Goal: Transaction & Acquisition: Register for event/course

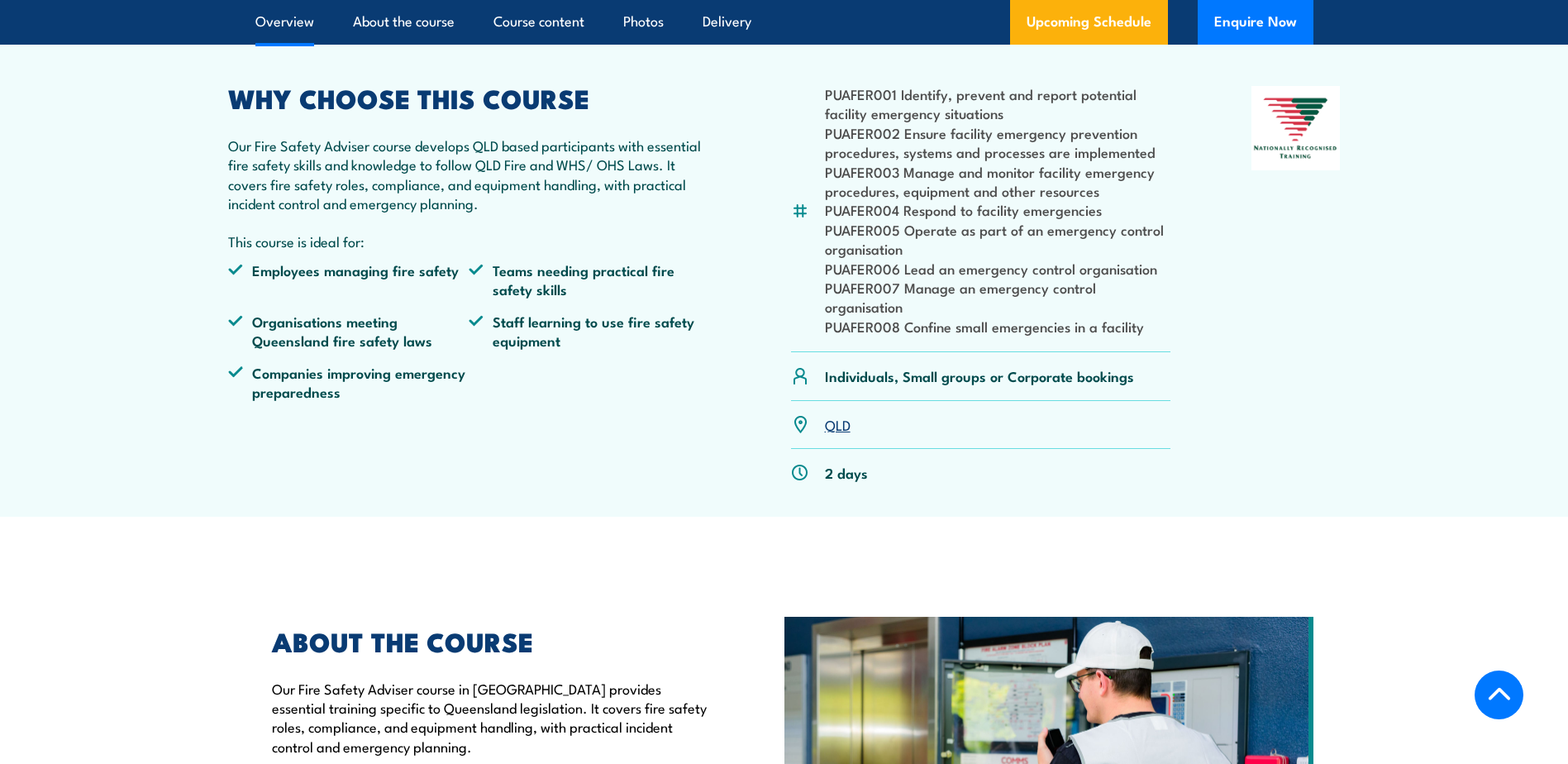
scroll to position [496, 0]
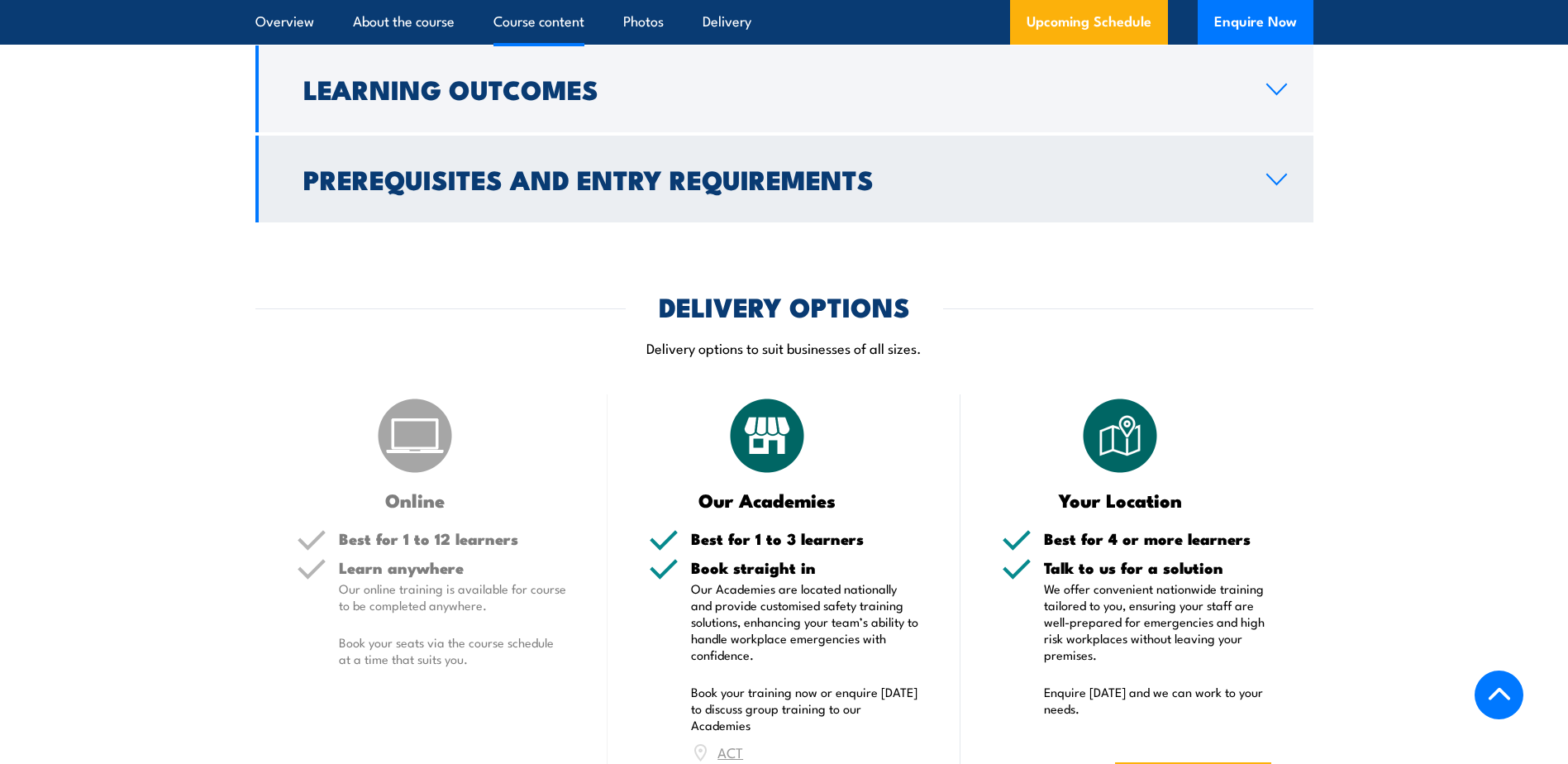
click at [1184, 190] on h2 "Prerequisites and Entry Requirements" at bounding box center [772, 179] width 936 height 24
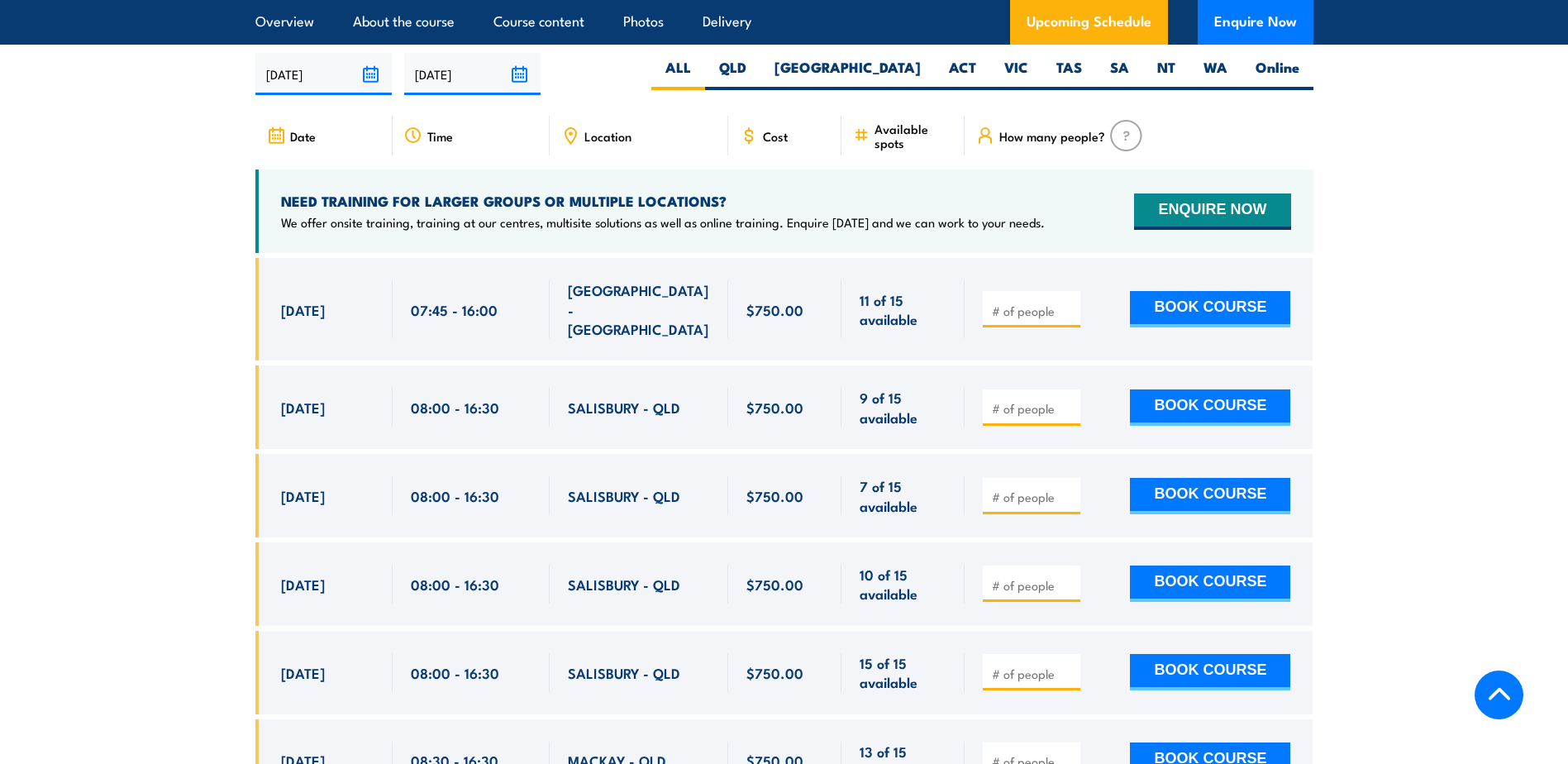
scroll to position [2808, 0]
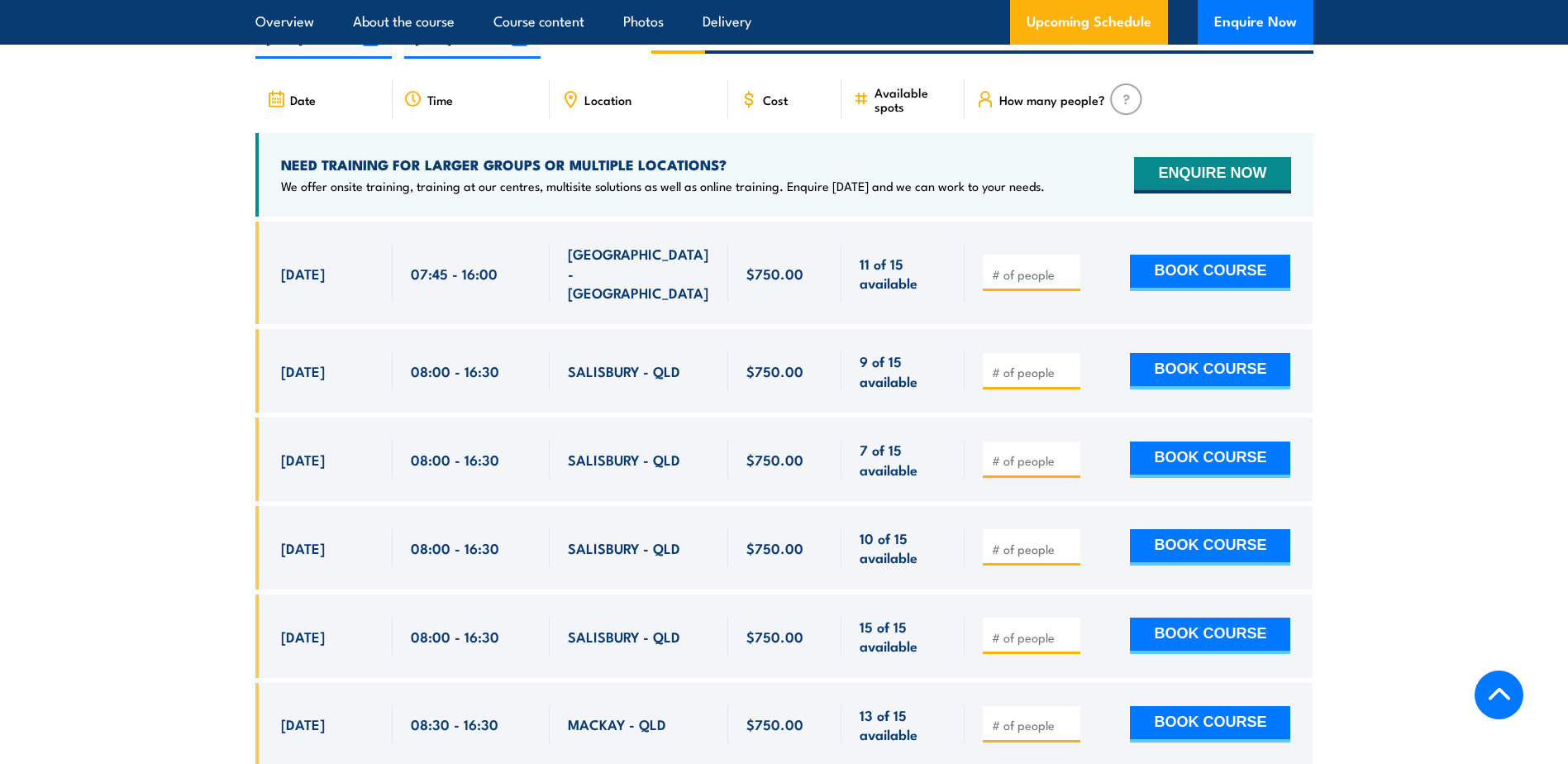
click at [1023, 541] on input "number" at bounding box center [1032, 549] width 82 height 16
type input "1"
click at [1068, 541] on input "1" at bounding box center [1032, 549] width 82 height 16
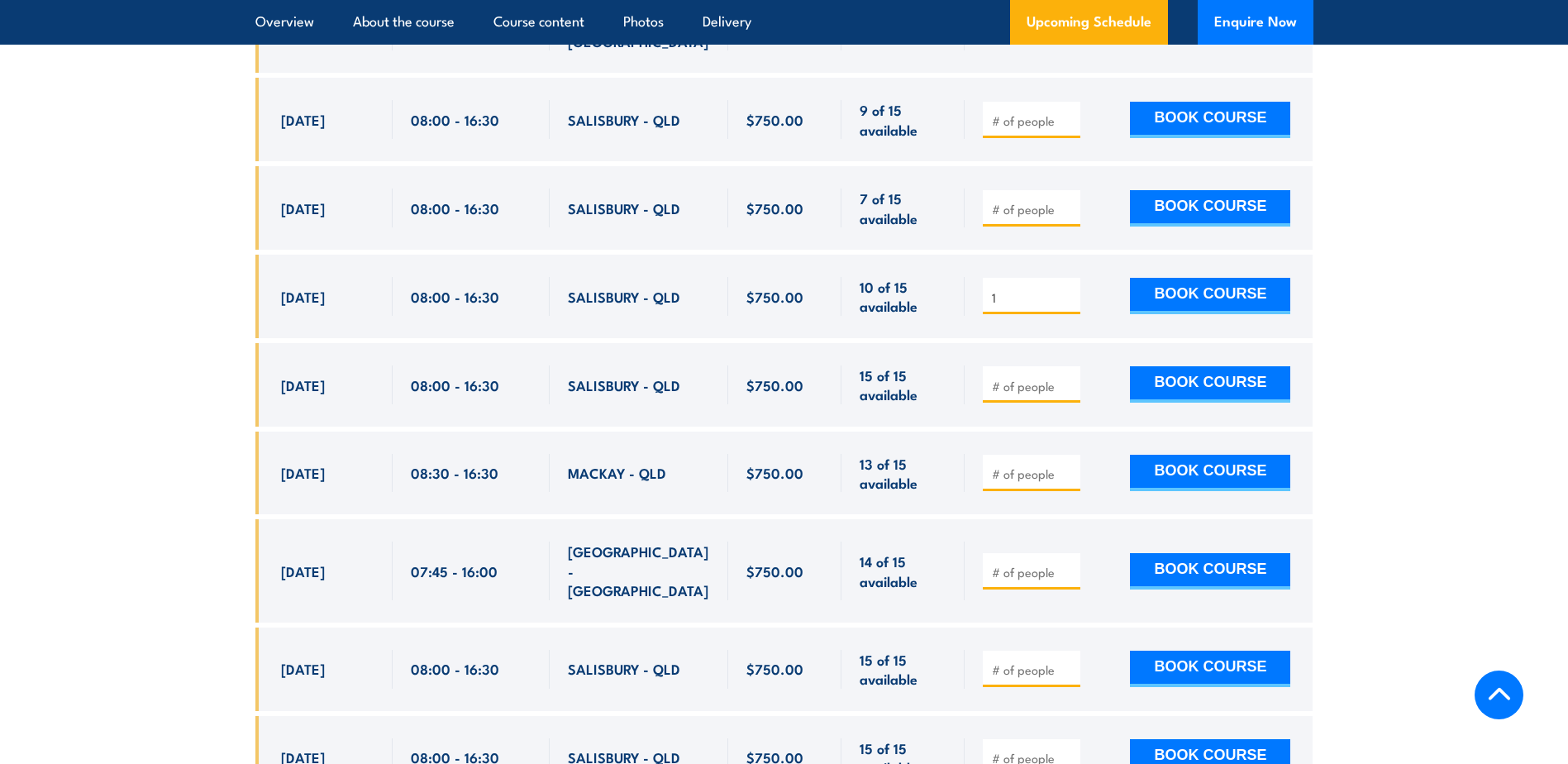
scroll to position [3057, 0]
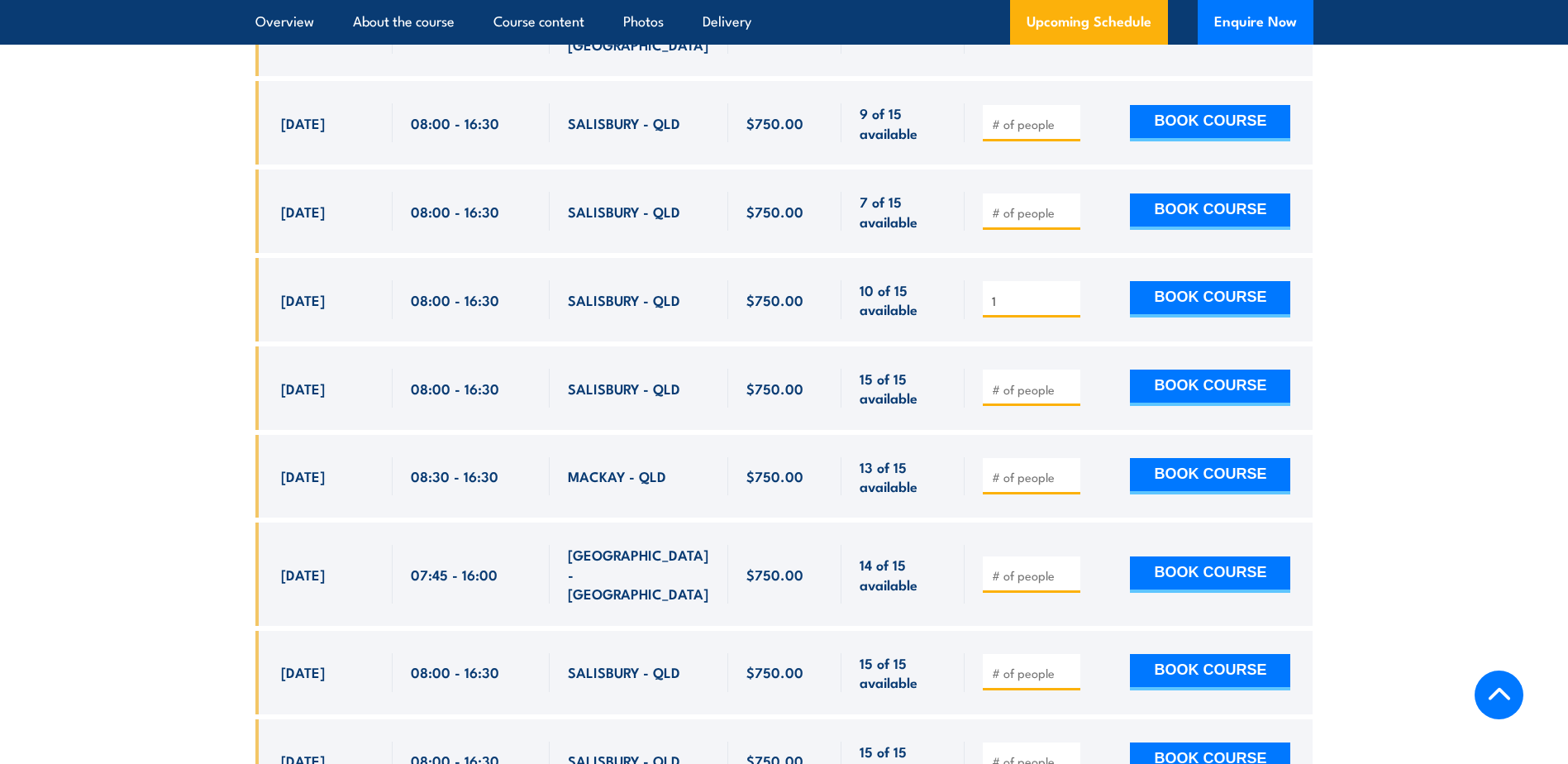
click at [1014, 385] on input "number" at bounding box center [1032, 390] width 82 height 16
drag, startPoint x: 1018, startPoint y: 294, endPoint x: 990, endPoint y: 286, distance: 29.1
click at [990, 290] on span "1" at bounding box center [1031, 299] width 86 height 19
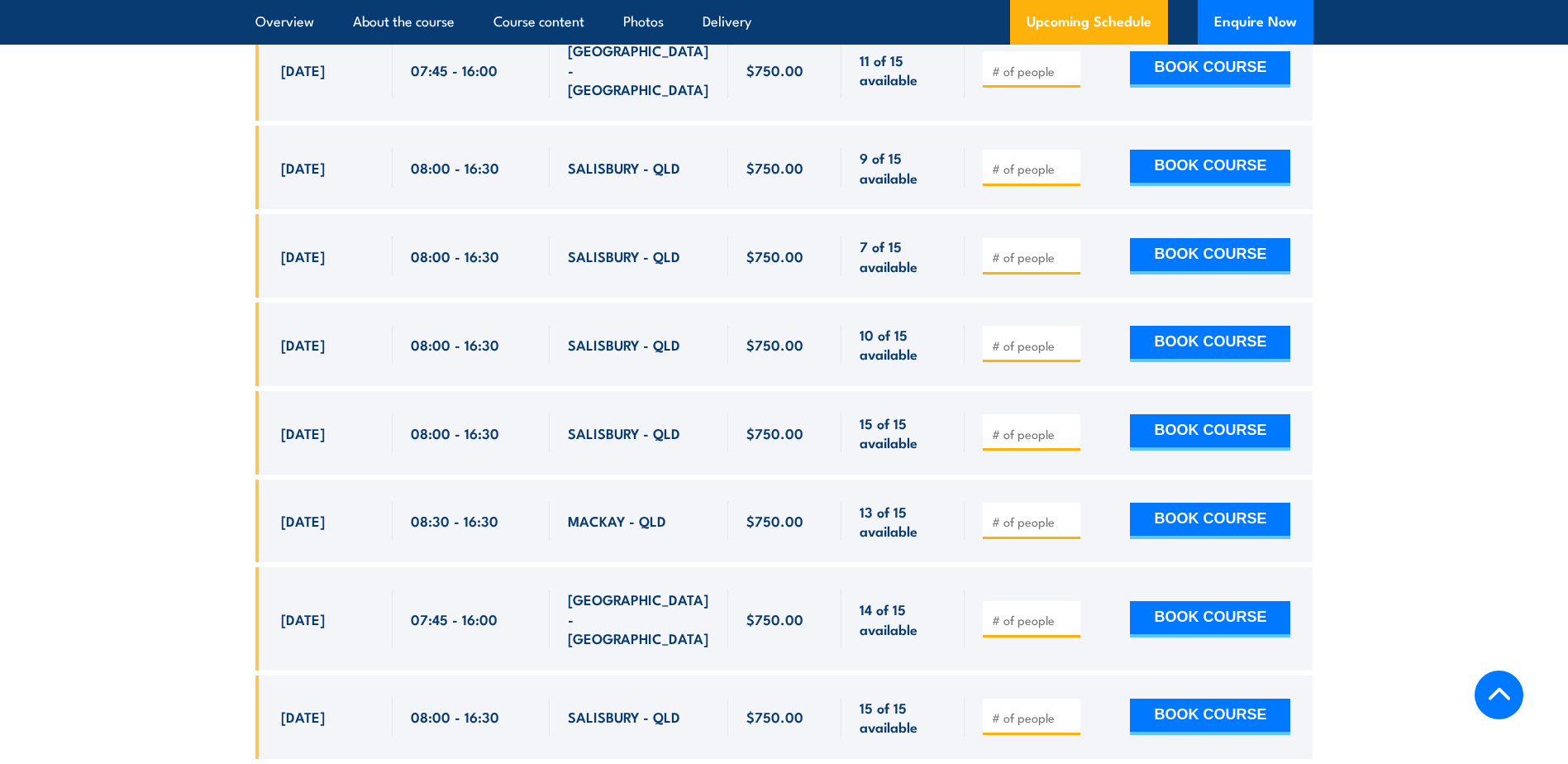
scroll to position [2974, 0]
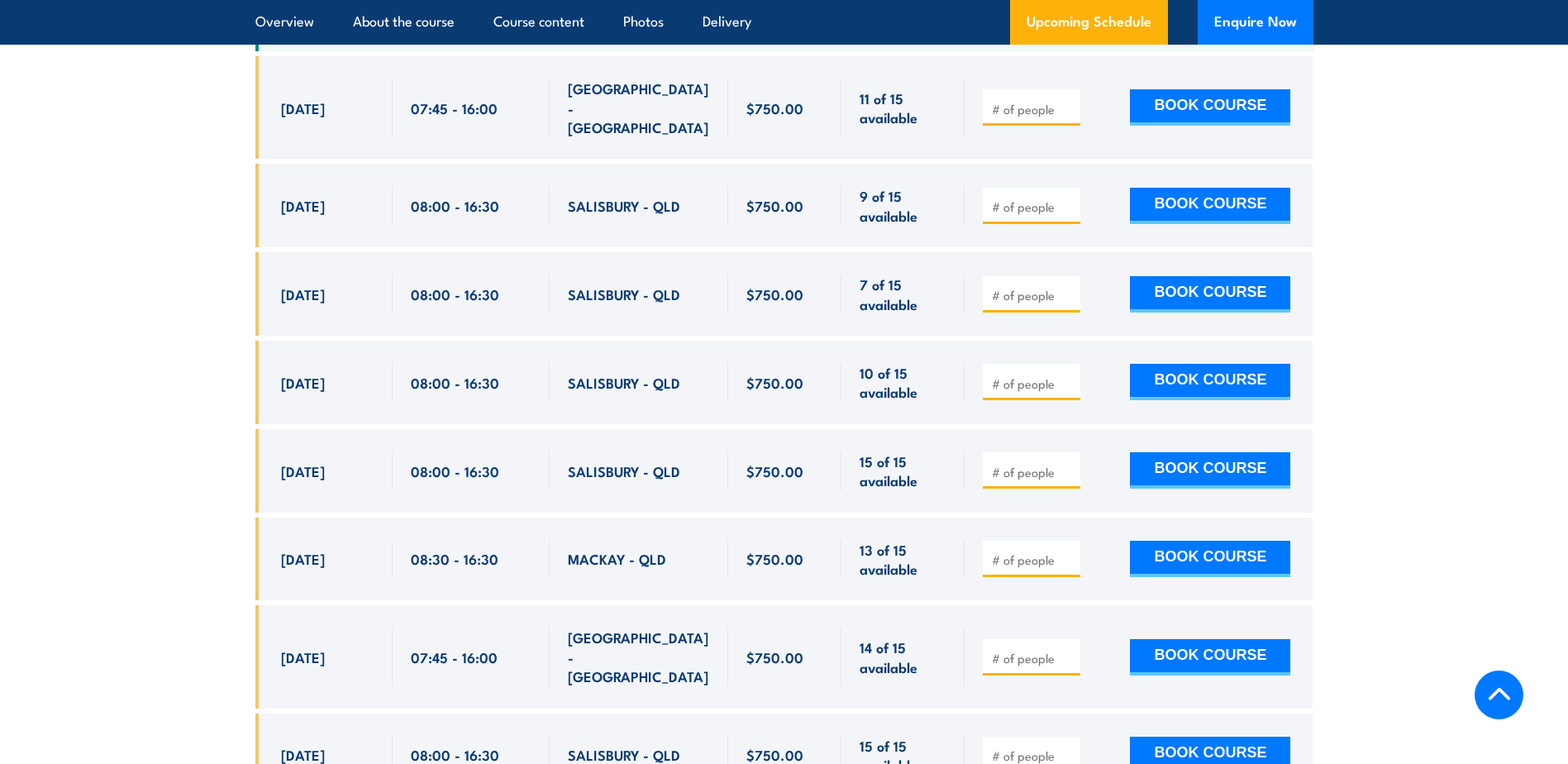
click at [1027, 287] on input "number" at bounding box center [1032, 295] width 82 height 16
type input "1"
click at [1069, 287] on input "1" at bounding box center [1032, 295] width 82 height 16
click at [1207, 288] on button "BOOK COURSE" at bounding box center [1209, 294] width 160 height 36
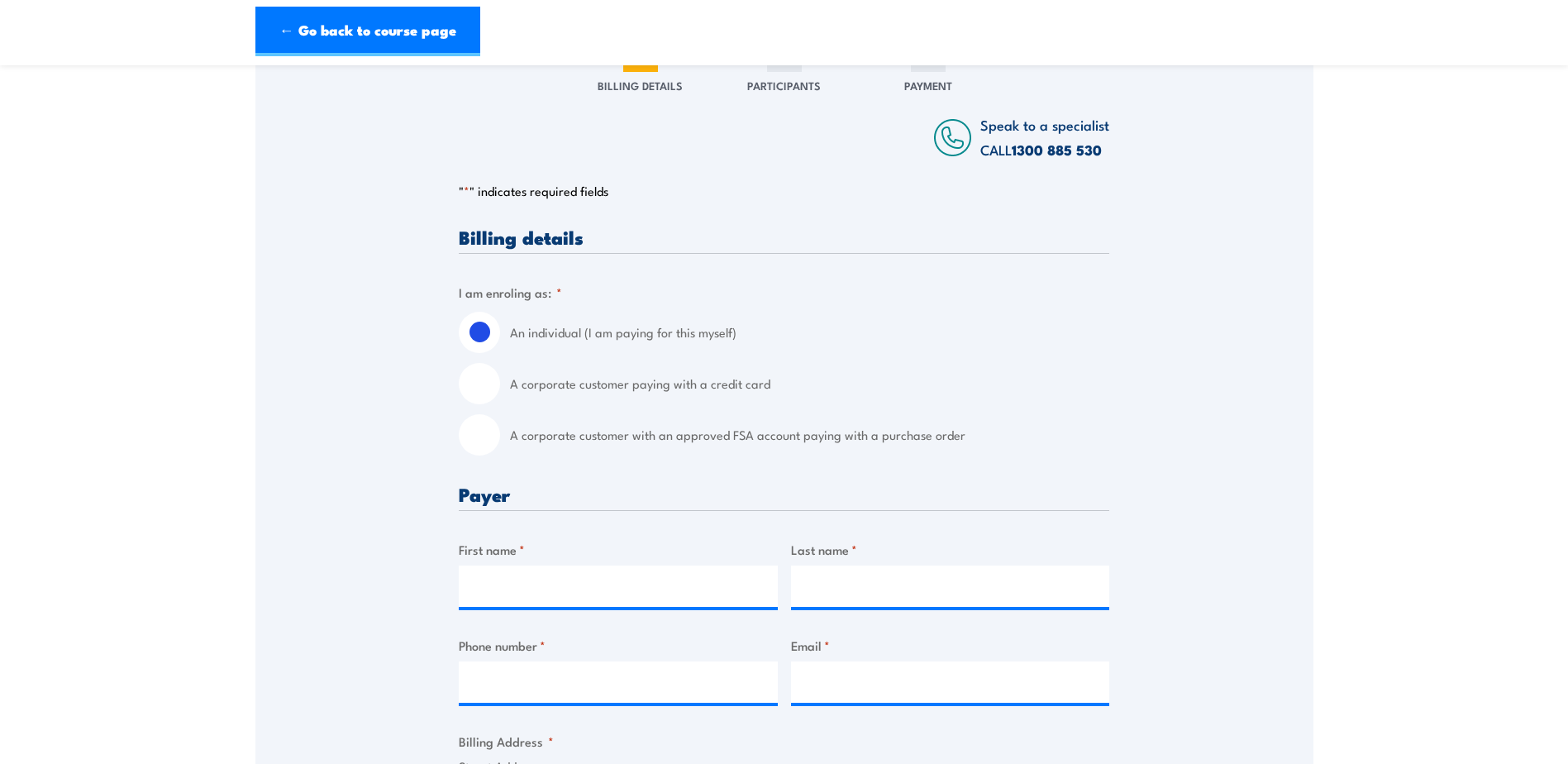
scroll to position [248, 0]
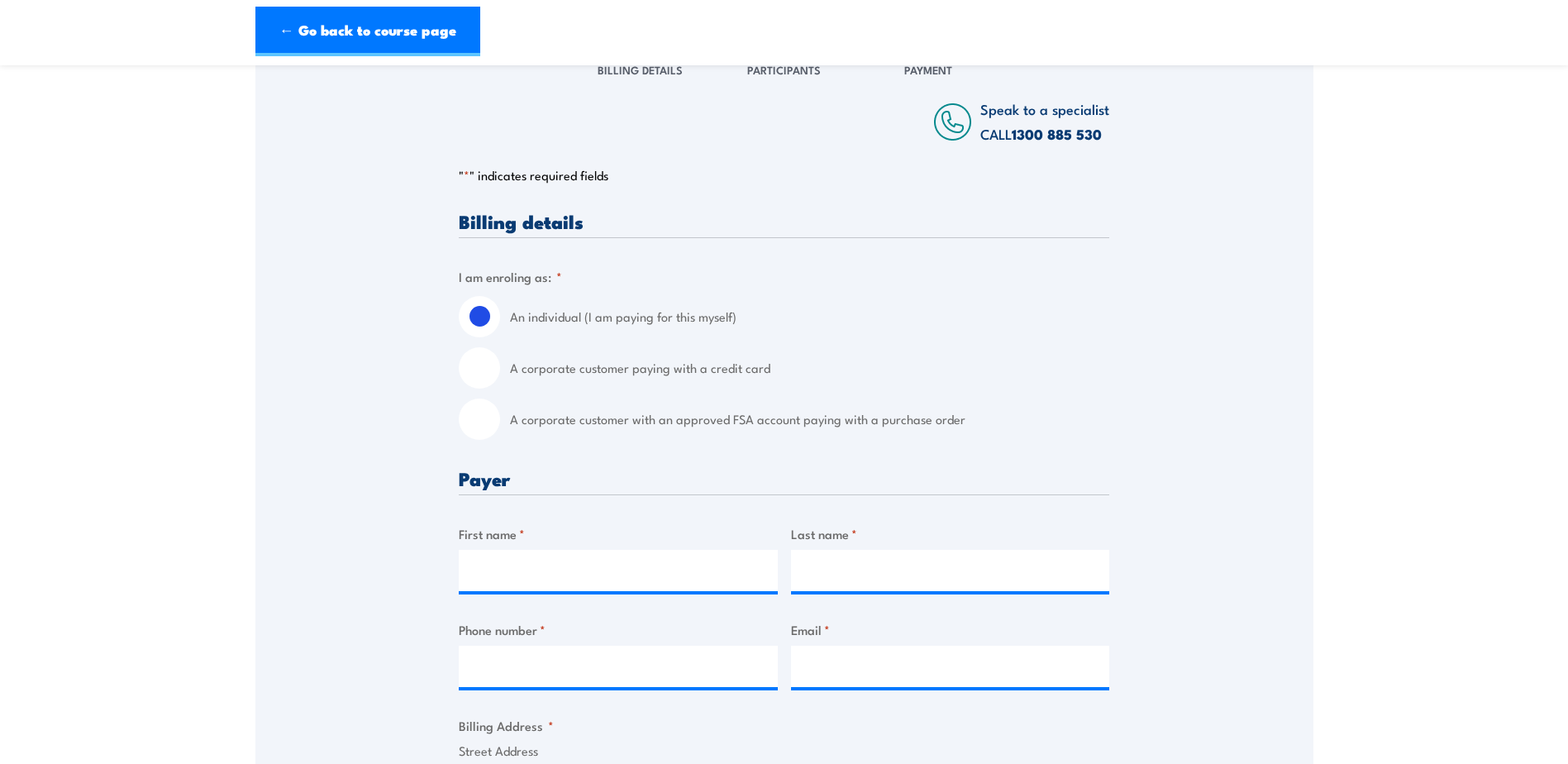
click at [484, 362] on input "A corporate customer paying with a credit card" at bounding box center [480, 368] width 42 height 42
radio input "true"
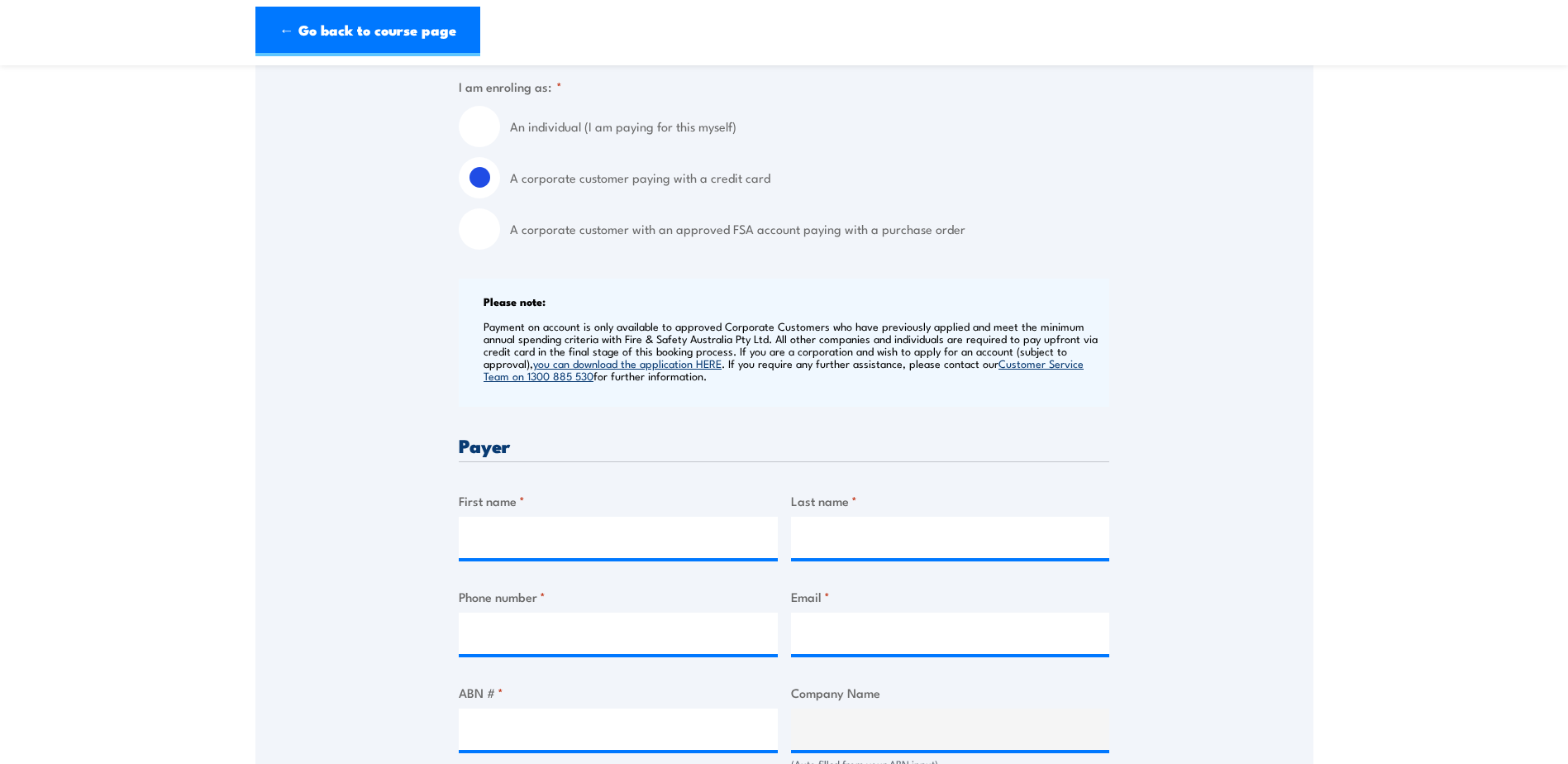
scroll to position [496, 0]
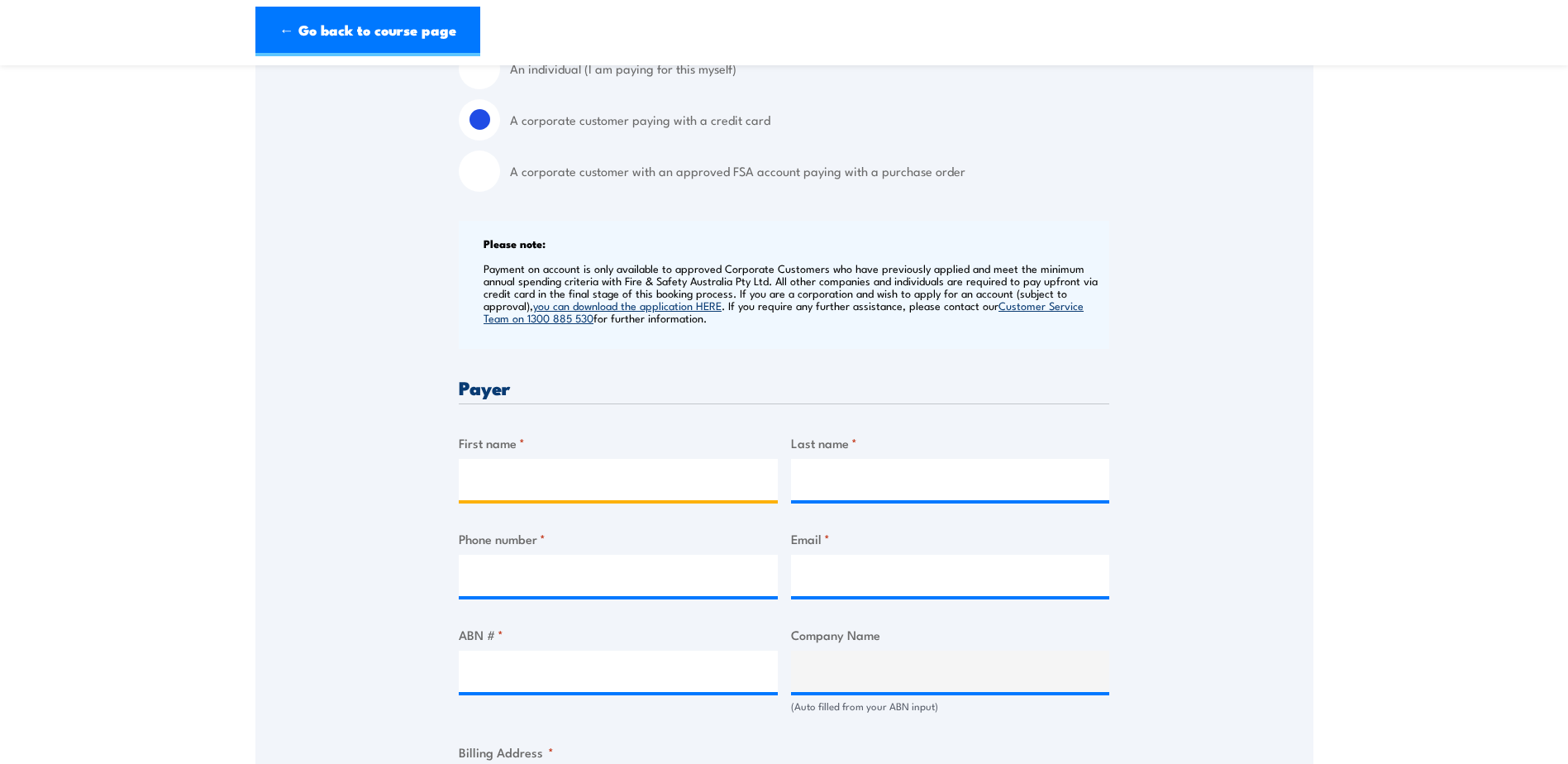
click at [624, 489] on input "First name *" at bounding box center [618, 480] width 319 height 42
type input "Tim"
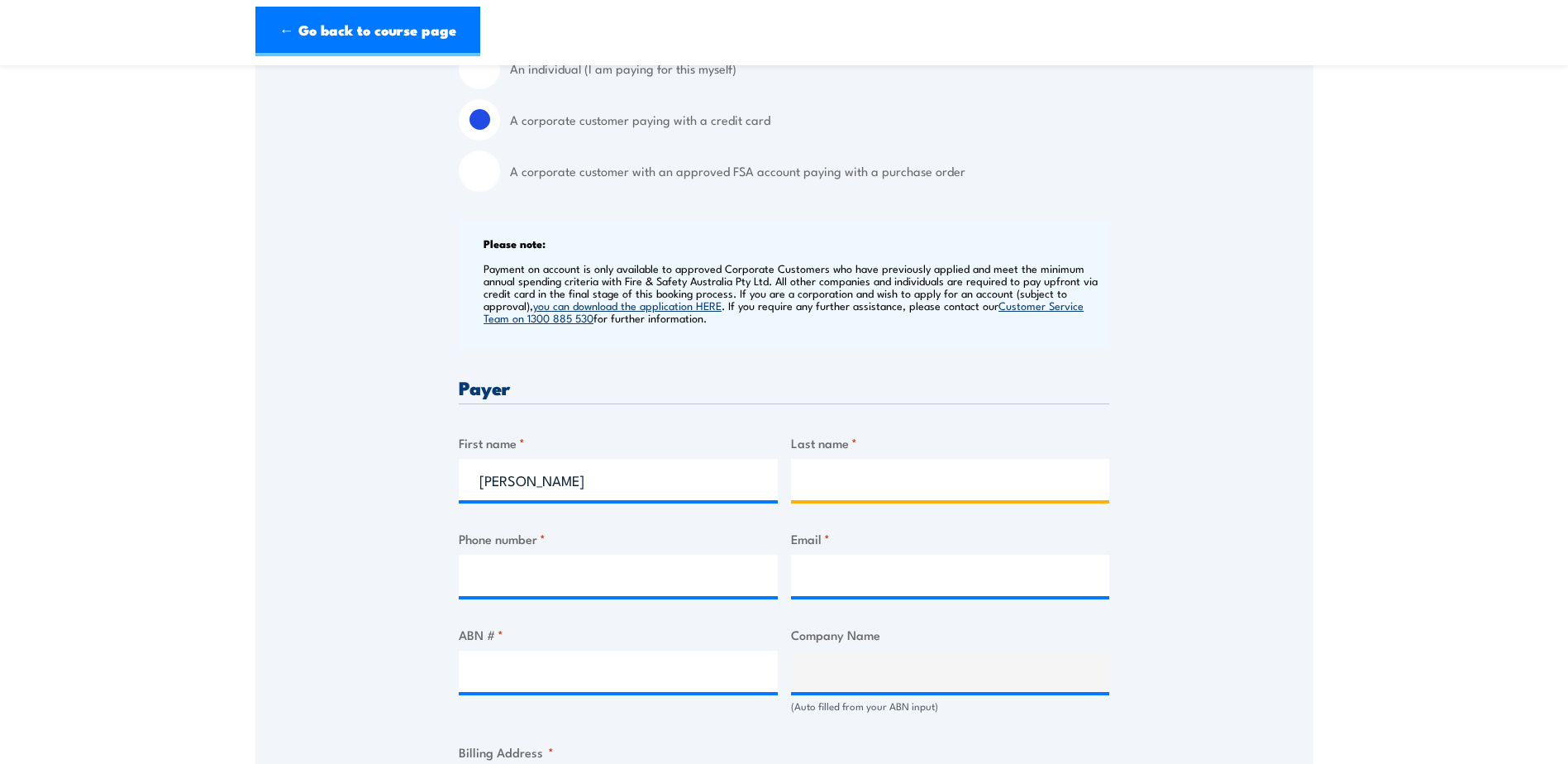
type input "Seutter"
type input "0414210317"
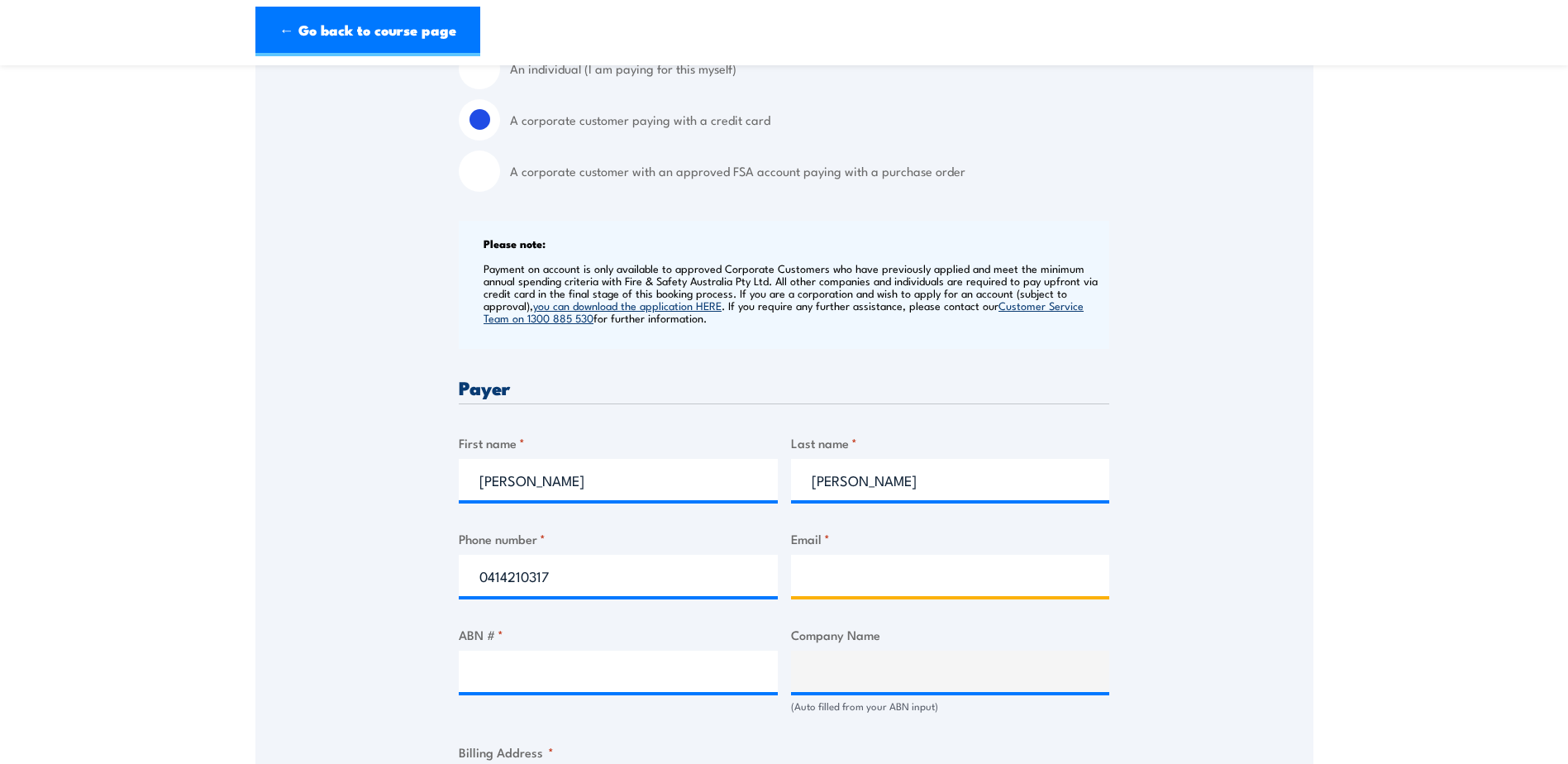
type input "tseutte@ampol.com.au"
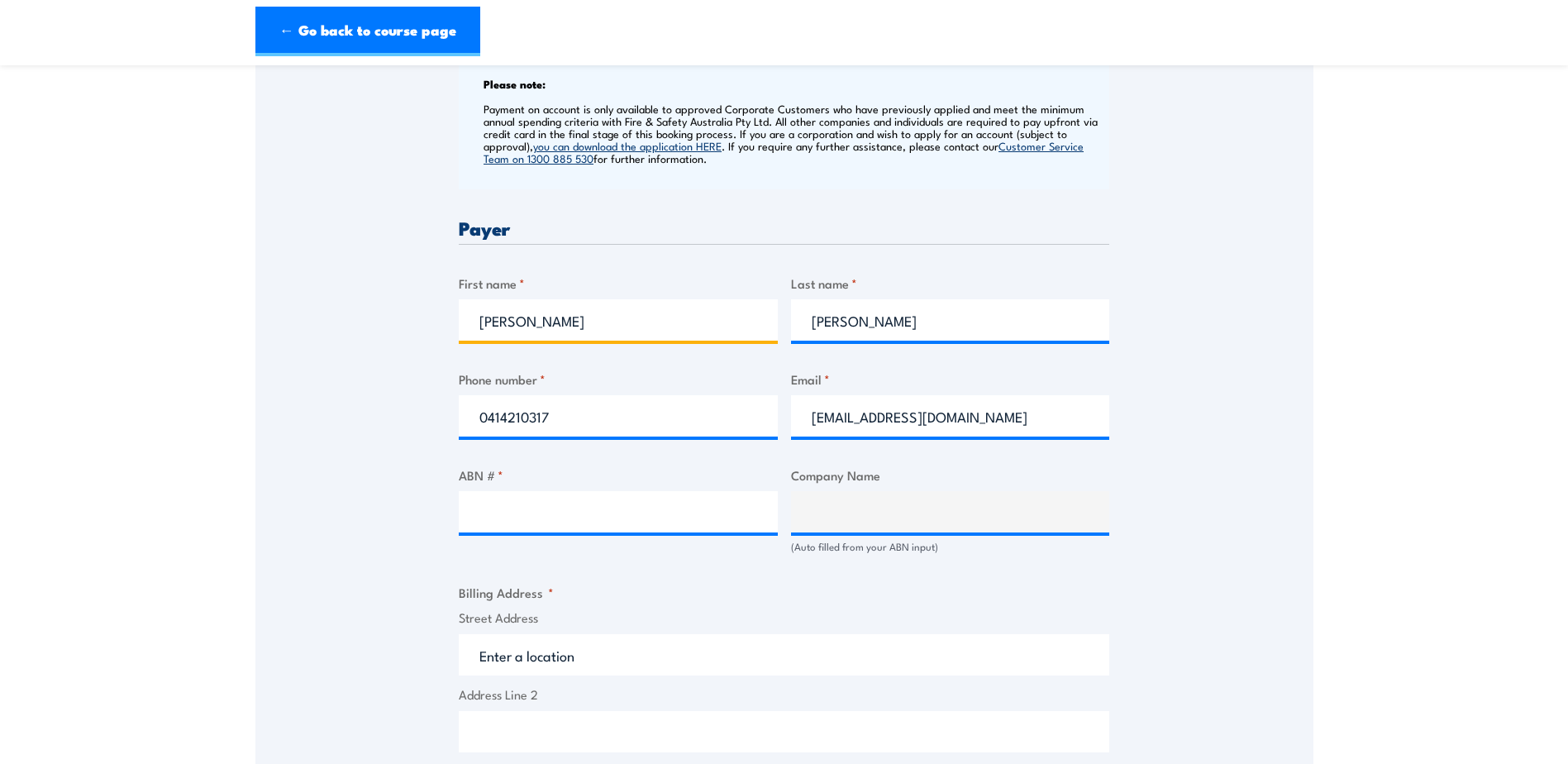
scroll to position [662, 0]
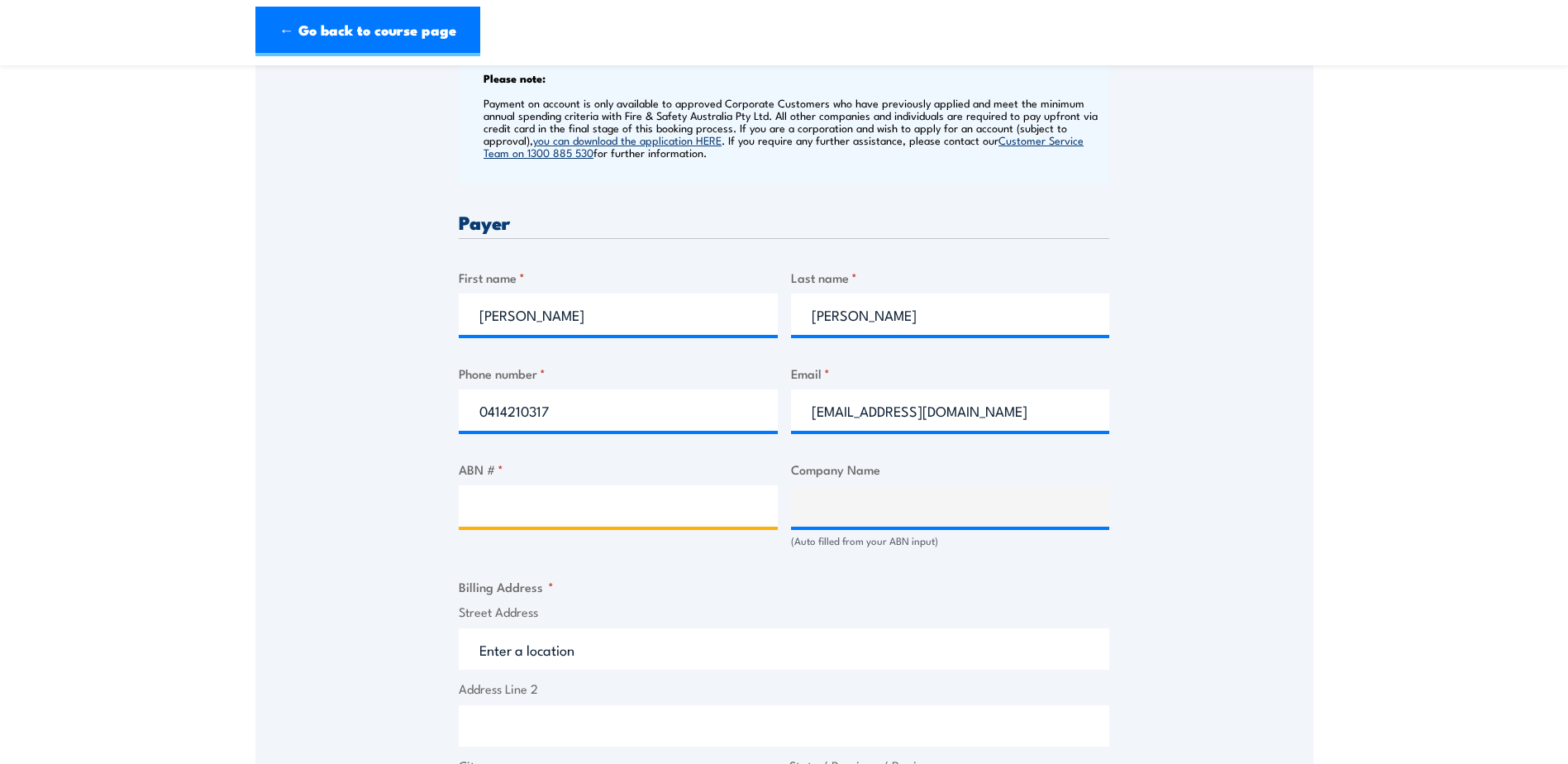
click at [655, 505] on input "ABN # *" at bounding box center [618, 506] width 319 height 42
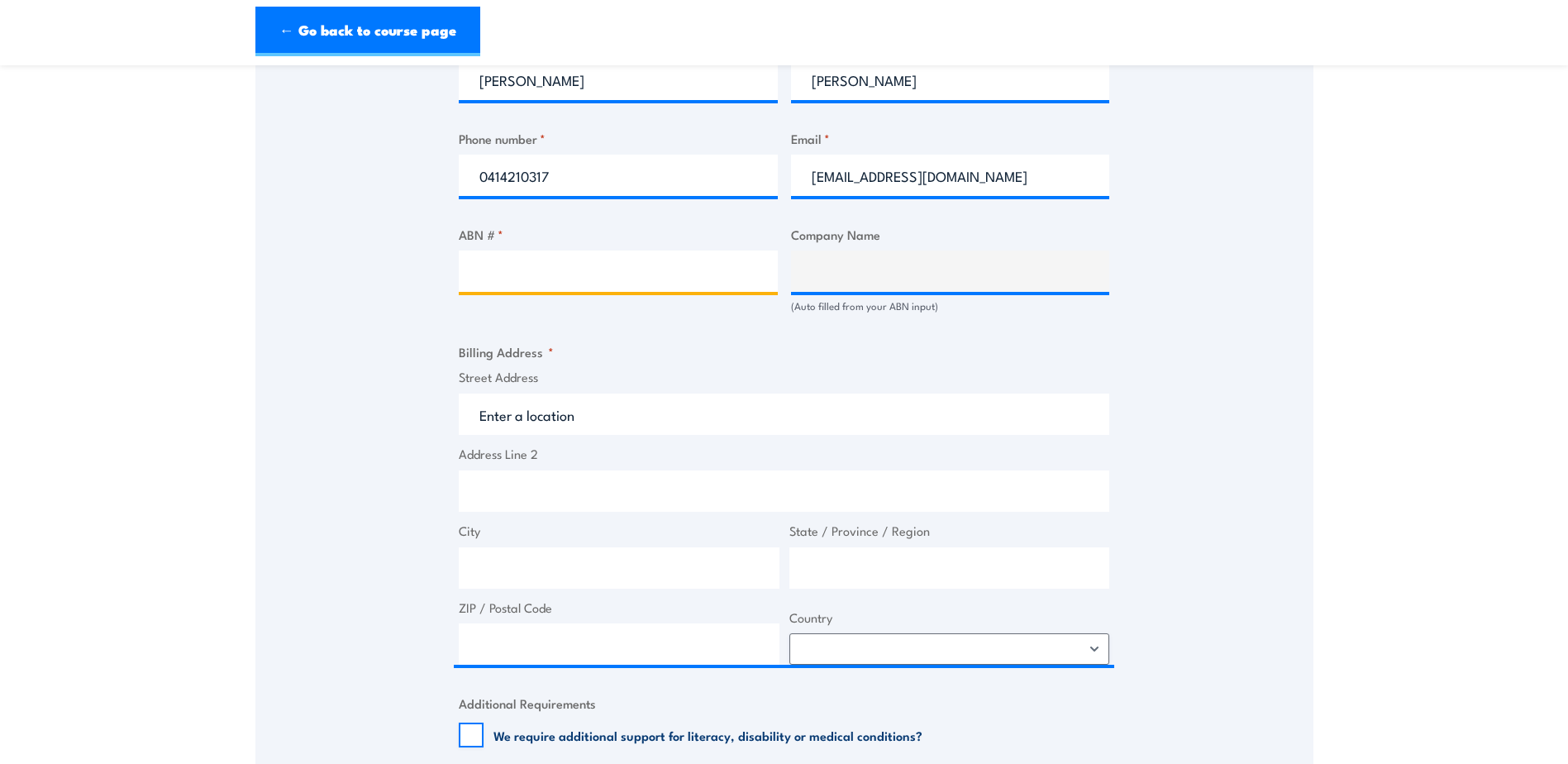
scroll to position [910, 0]
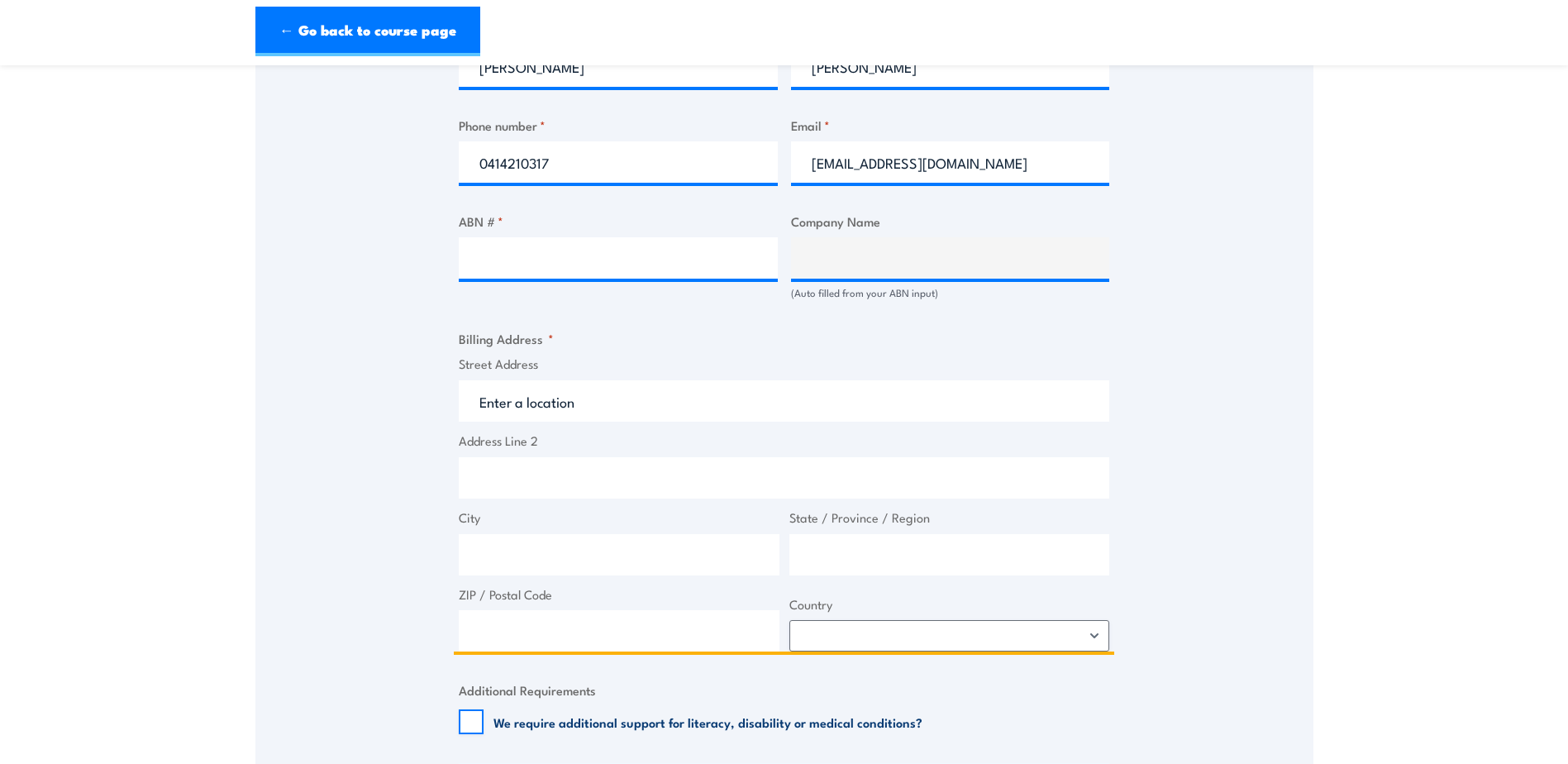
drag, startPoint x: 589, startPoint y: 404, endPoint x: 497, endPoint y: 405, distance: 92.0
click at [497, 405] on input "Street Address" at bounding box center [784, 401] width 651 height 42
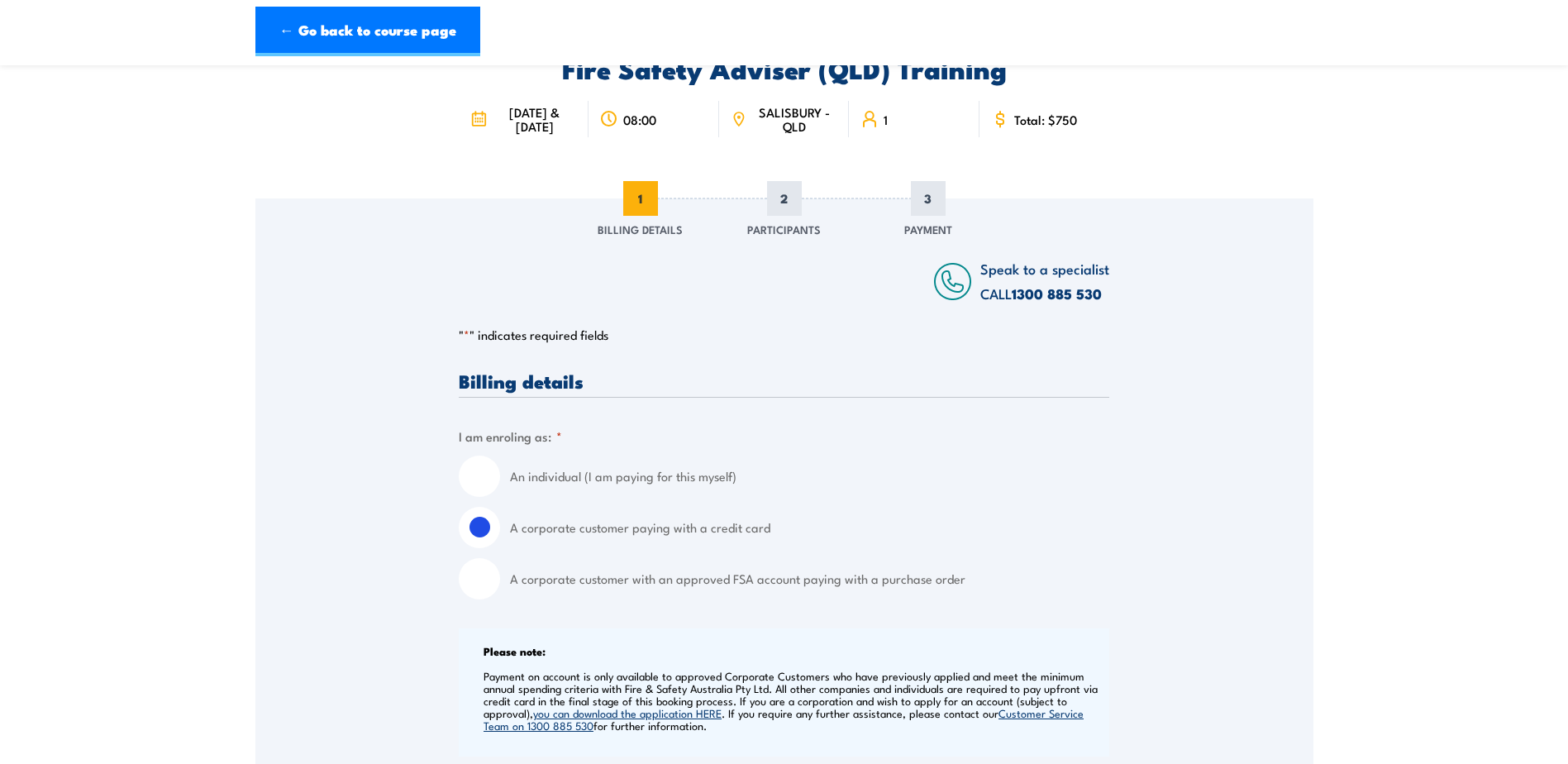
scroll to position [82, 0]
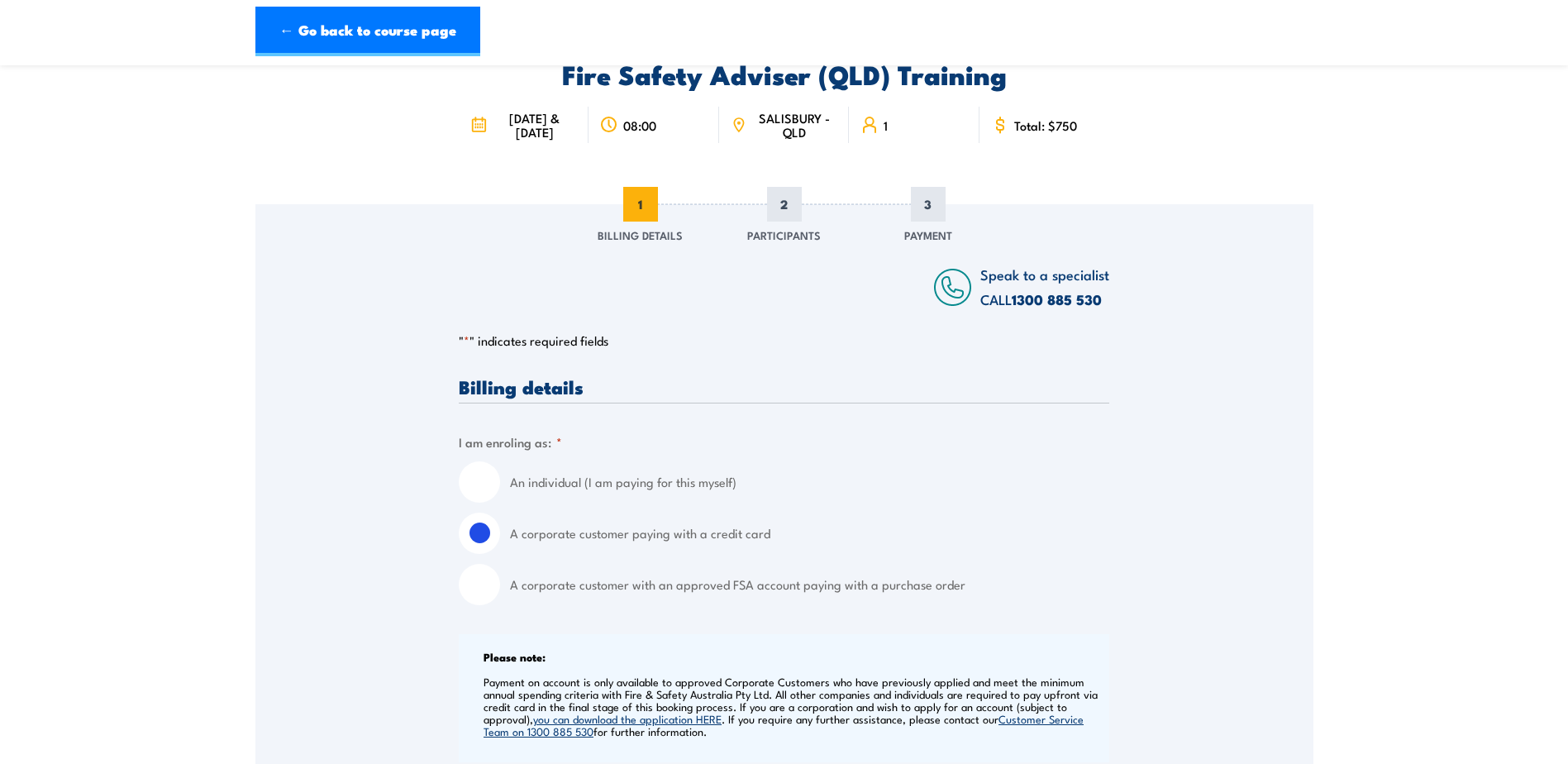
click at [484, 476] on input "An individual (I am paying for this myself)" at bounding box center [480, 482] width 42 height 42
radio input "true"
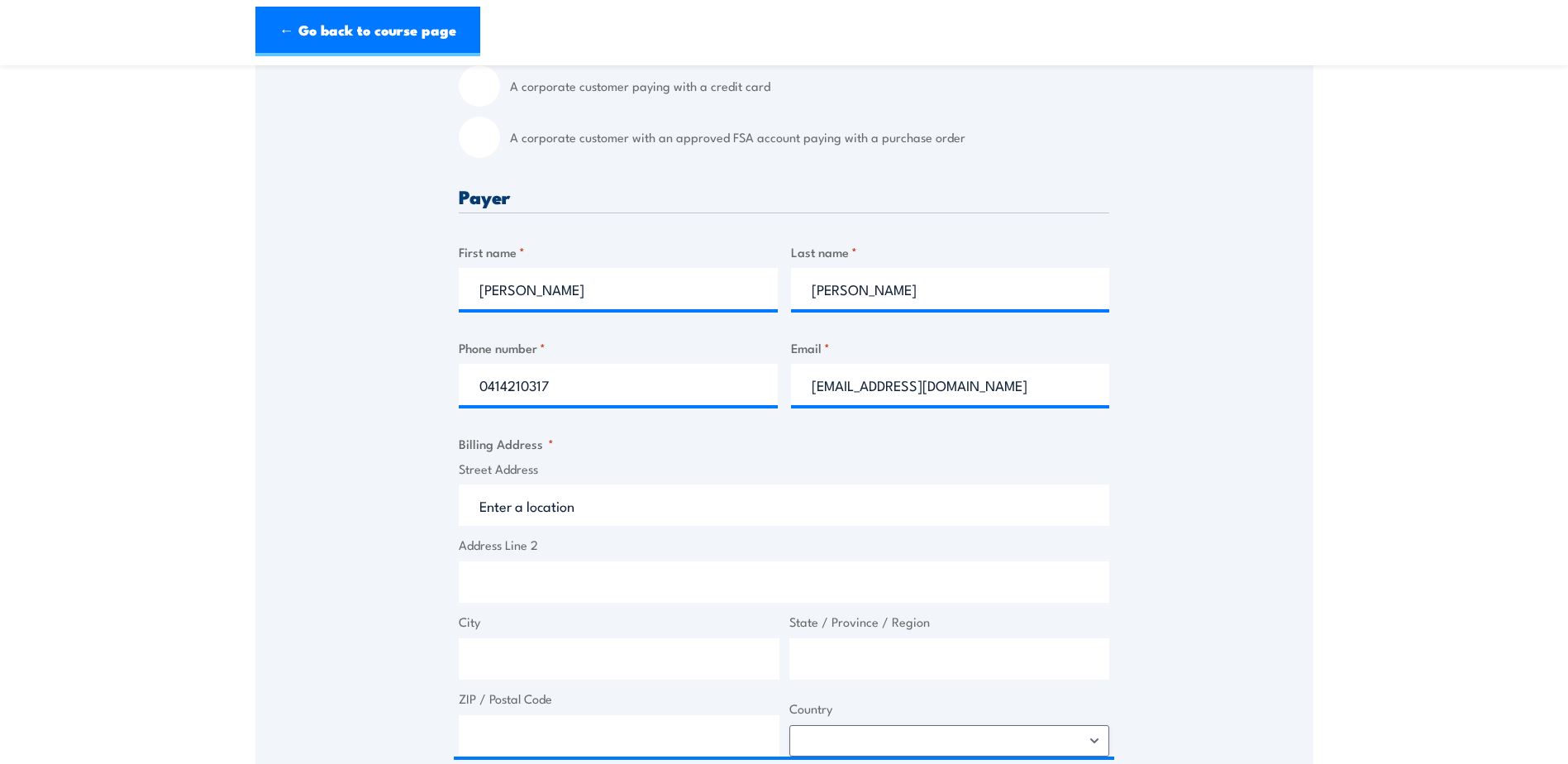
scroll to position [579, 0]
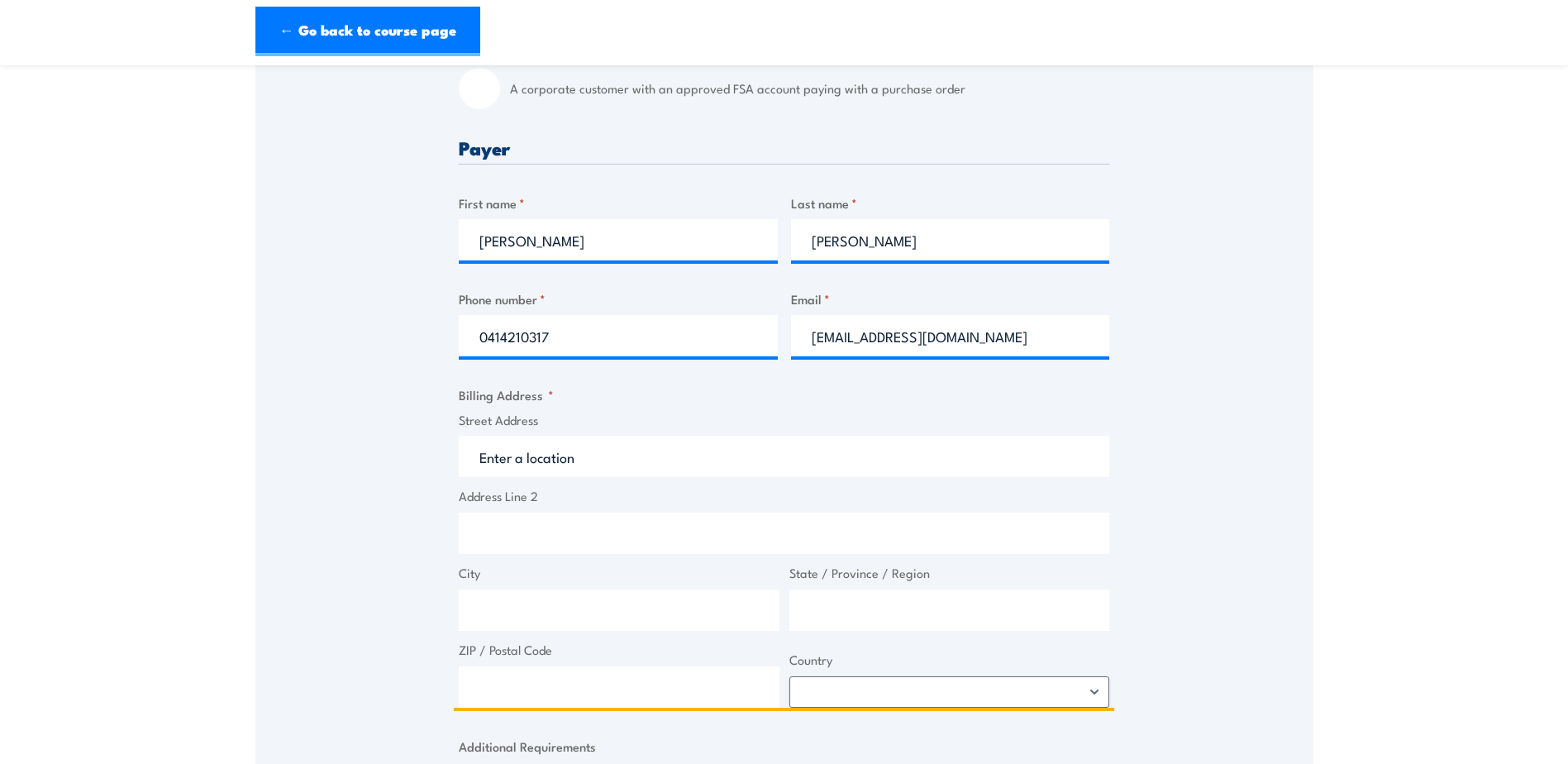
click at [622, 469] on input "Street Address" at bounding box center [784, 457] width 651 height 42
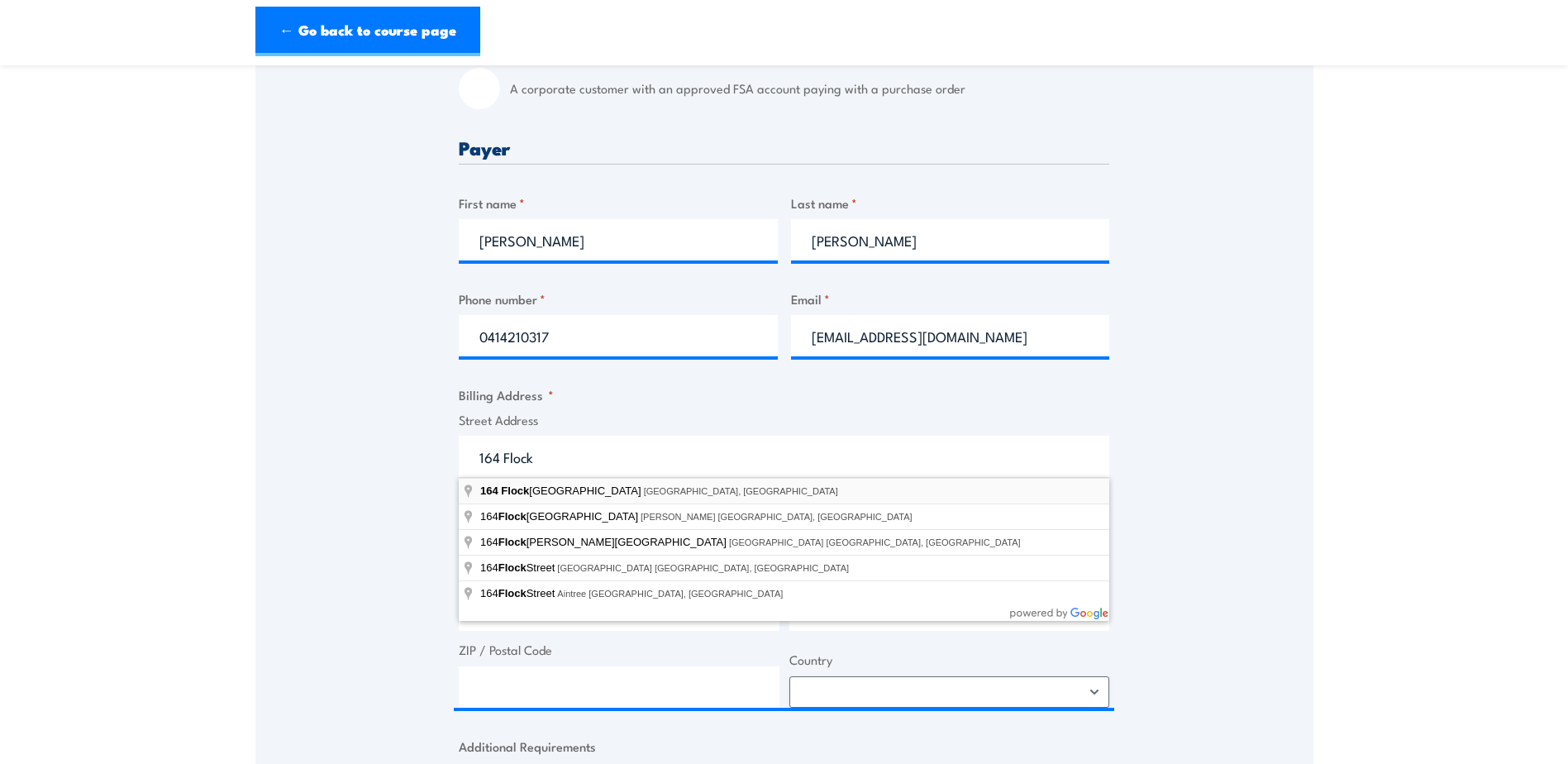
type input "164 Flockton Street, Everton Park QLD, Australia"
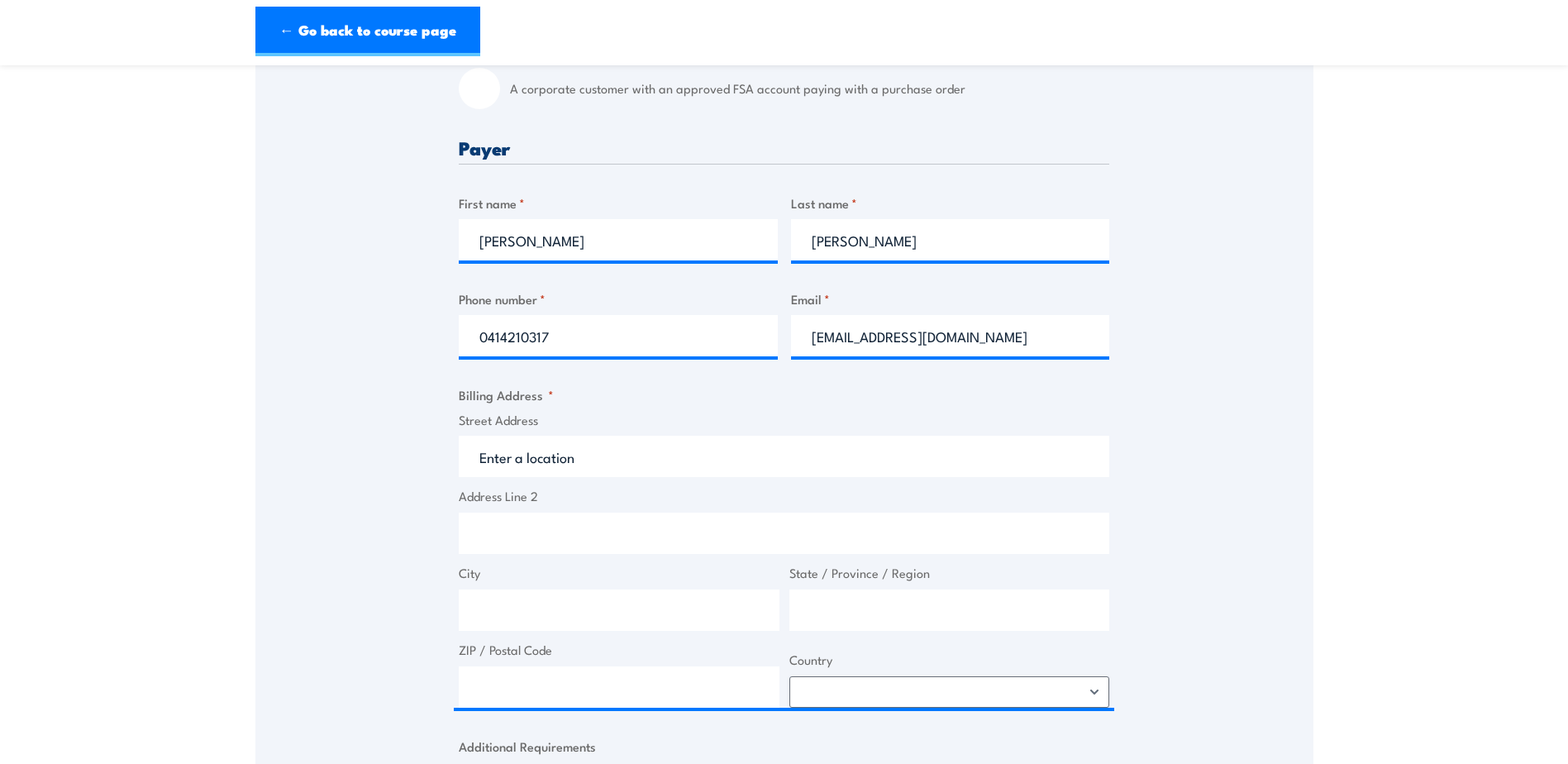
type input "164 Flockton St"
type input "Everton Park"
type input "Queensland"
type input "4053"
select select "Australia"
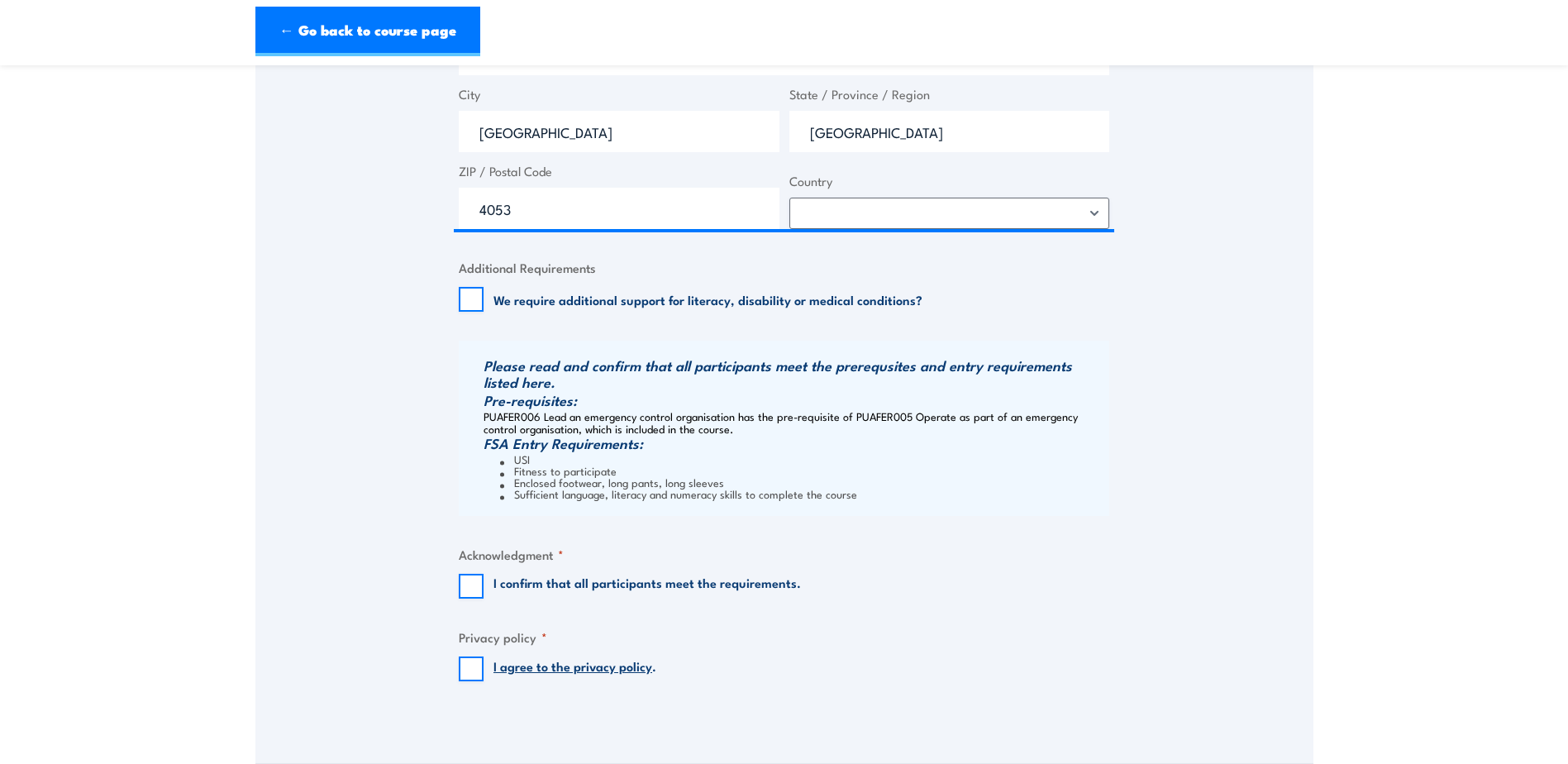
scroll to position [1157, 0]
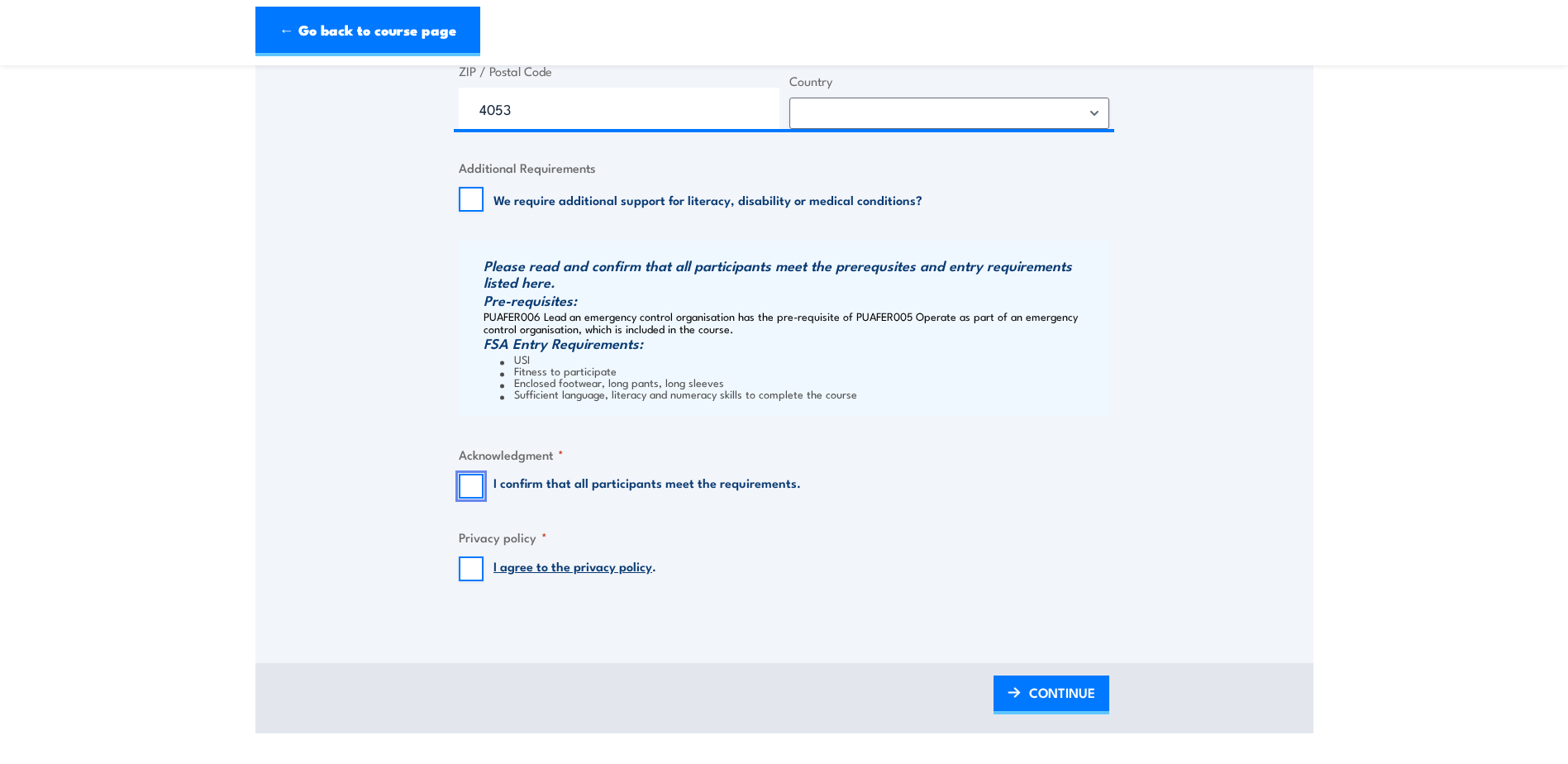
click at [467, 485] on input "I confirm that all participants meet the requirements." at bounding box center [471, 486] width 24 height 24
checkbox input "true"
click at [467, 571] on input "I agree to the privacy policy ." at bounding box center [471, 568] width 24 height 24
checkbox input "true"
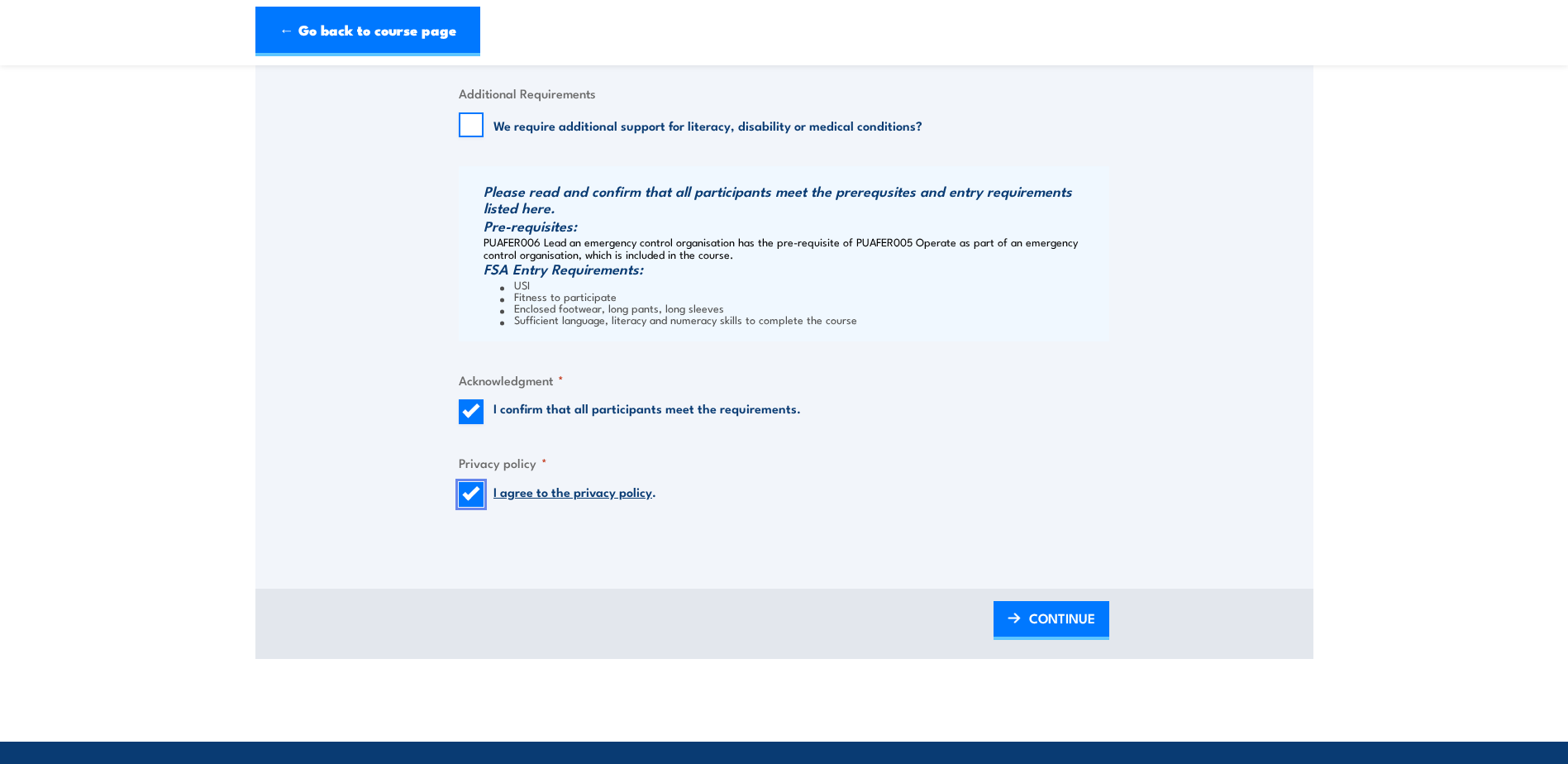
scroll to position [1406, 0]
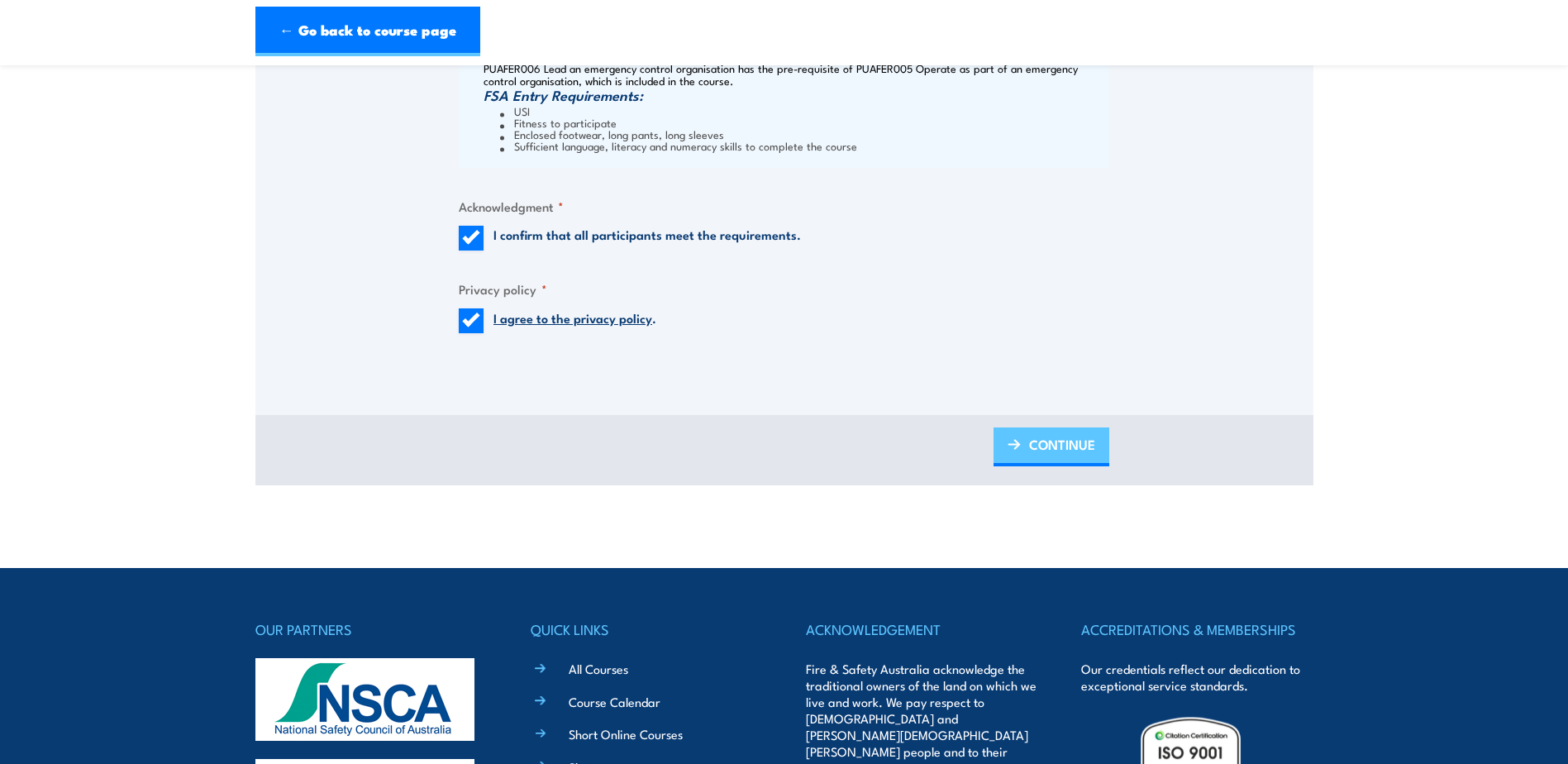
click at [1045, 448] on span "CONTINUE" at bounding box center [1061, 444] width 66 height 43
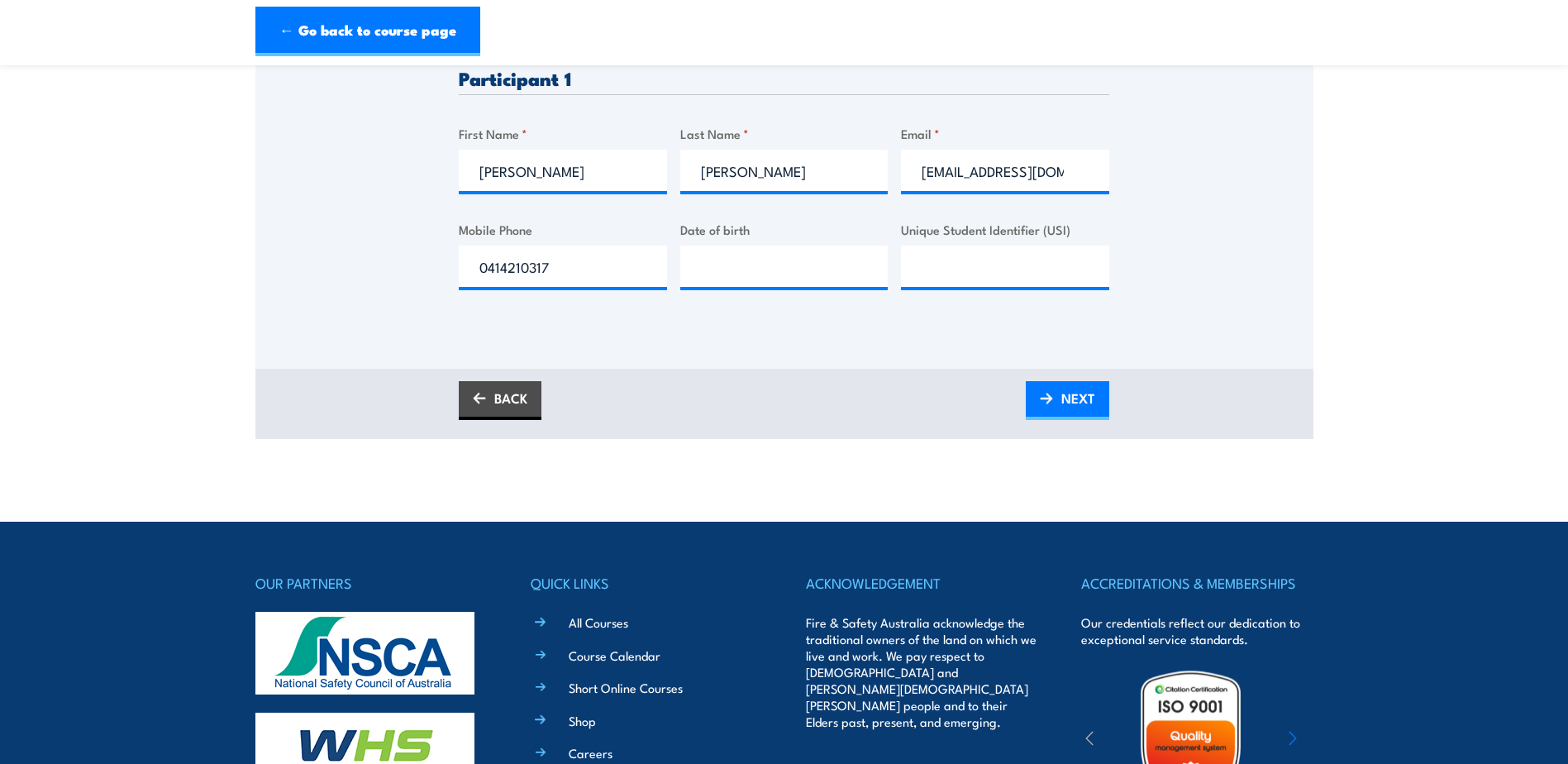
scroll to position [413, 0]
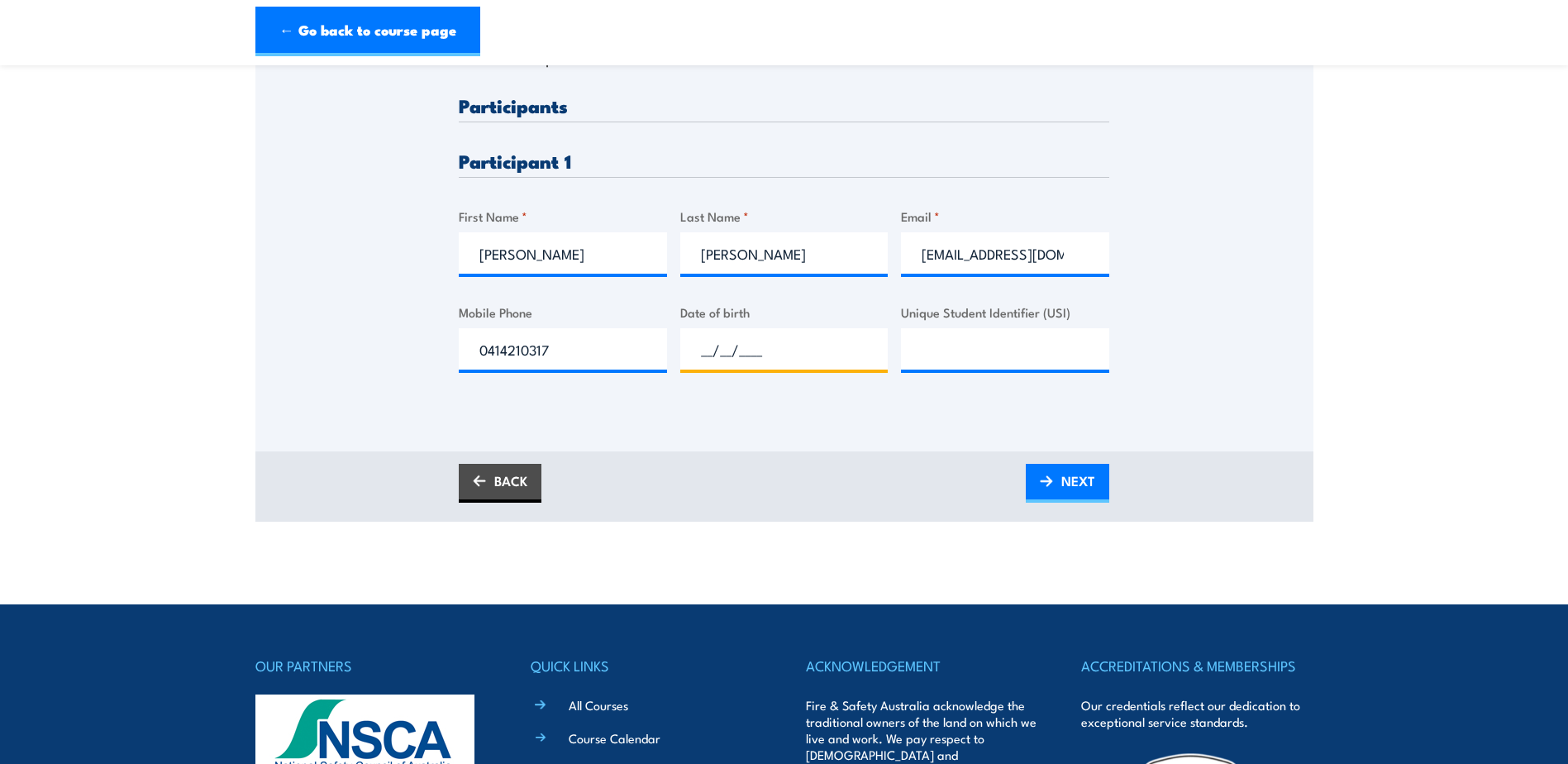
click at [732, 346] on input "__/__/____" at bounding box center [784, 349] width 208 height 42
type input "24/06/1978"
click at [954, 363] on input "Unique Student Identifier (USI)" at bounding box center [1005, 349] width 208 height 42
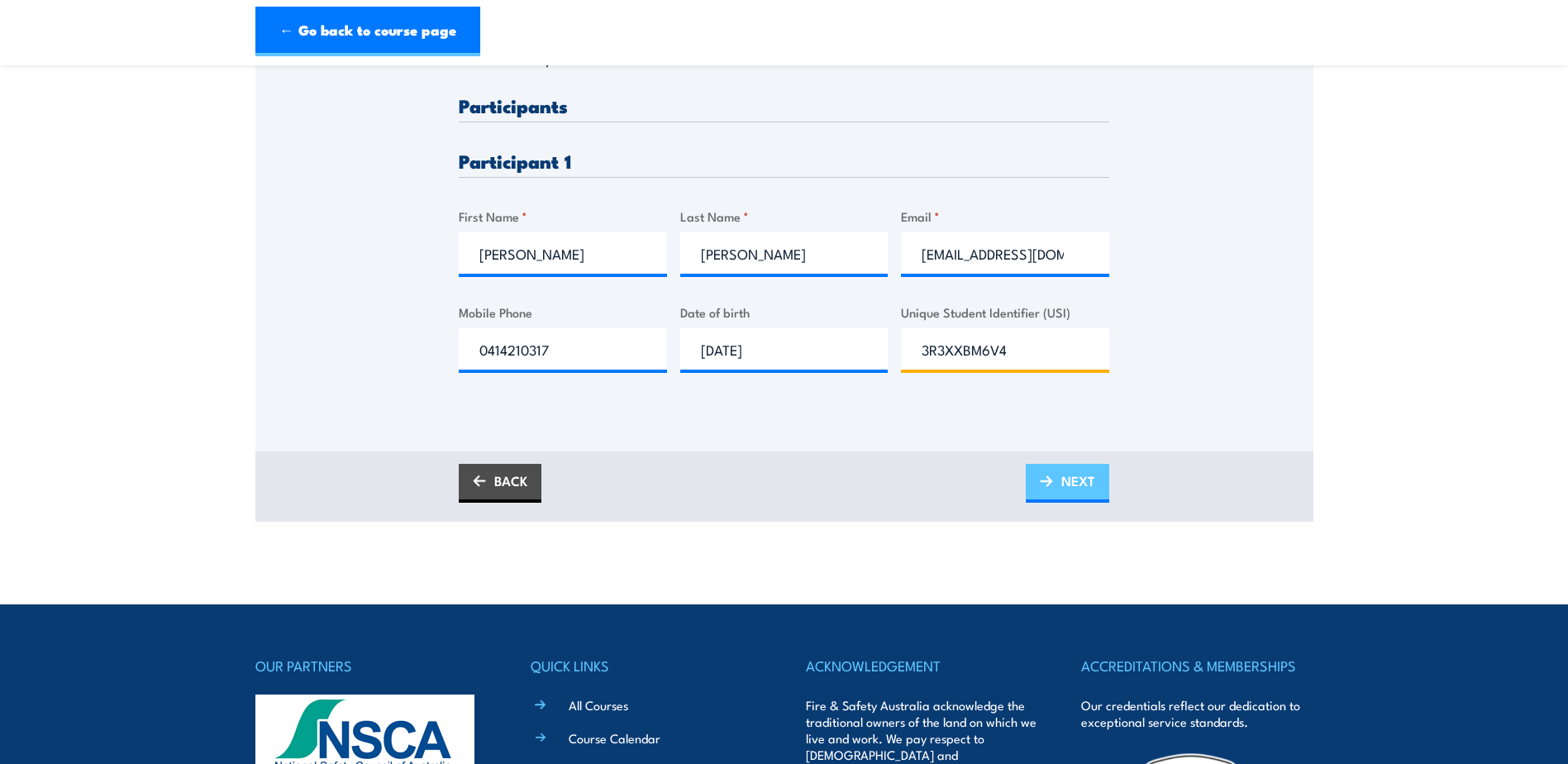
type input "3R3XXBM6V4"
click at [1053, 476] on link "NEXT" at bounding box center [1067, 483] width 83 height 39
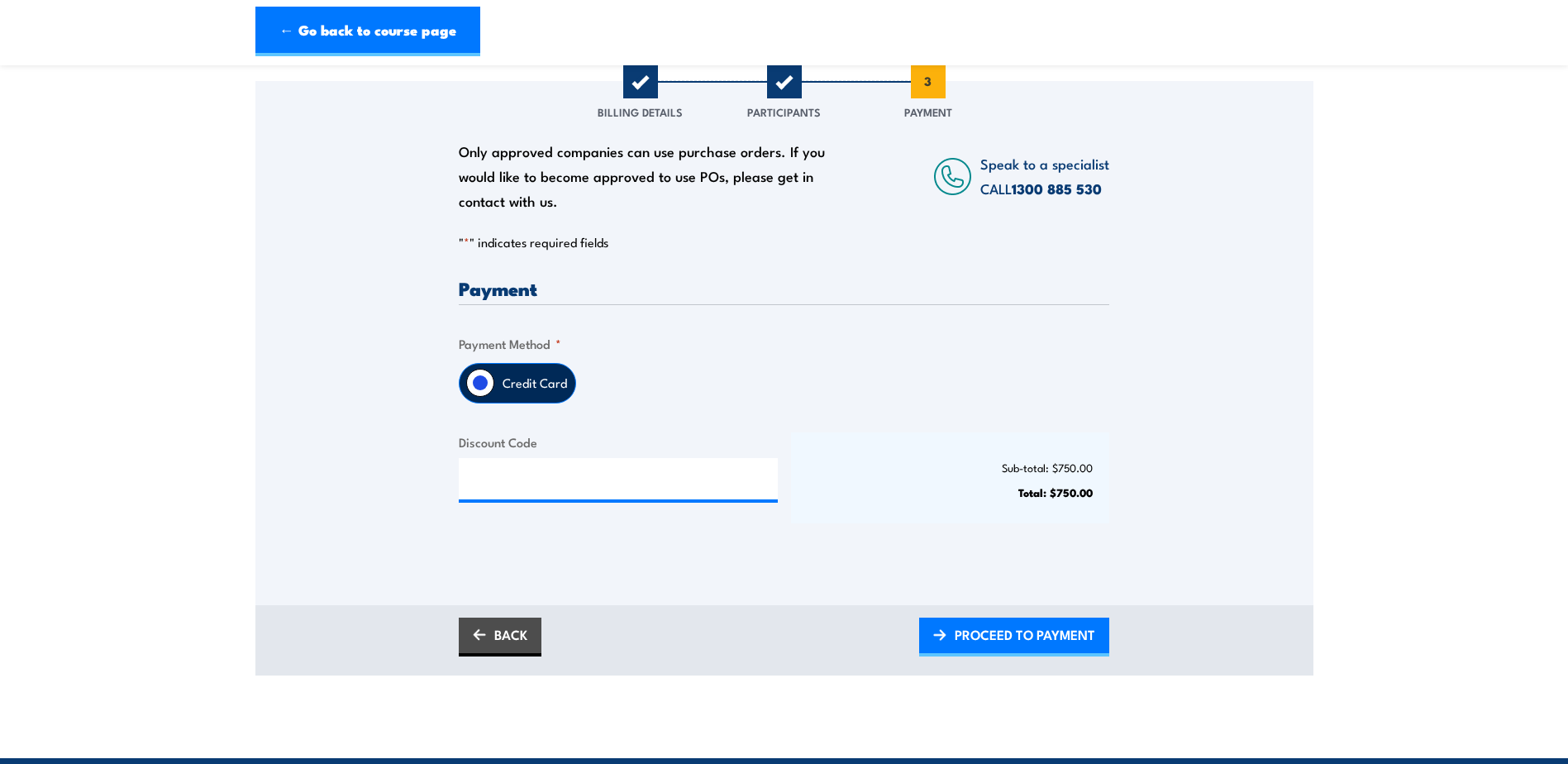
scroll to position [248, 0]
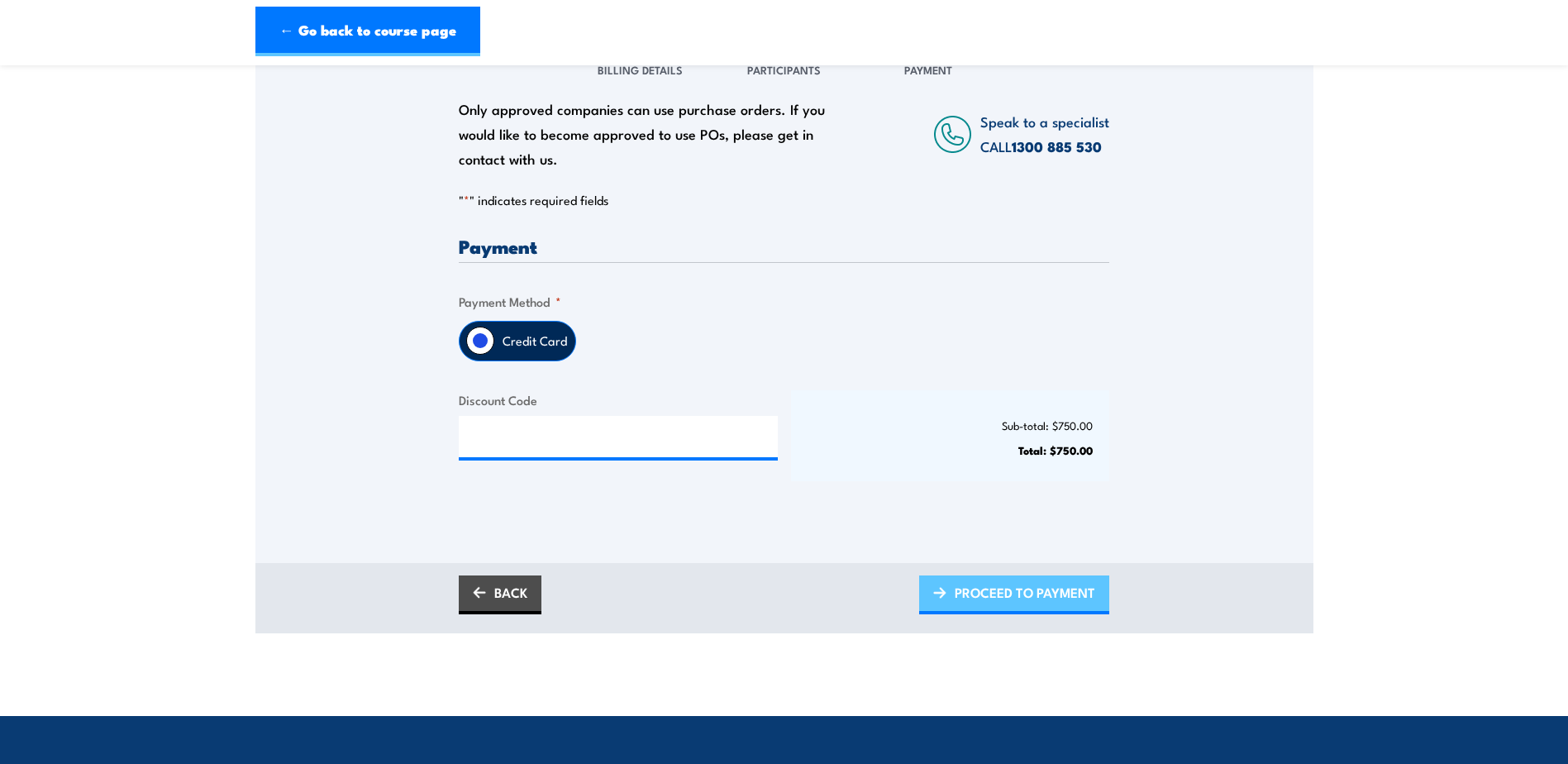
click at [1058, 606] on span "PROCEED TO PAYMENT" at bounding box center [1024, 592] width 140 height 43
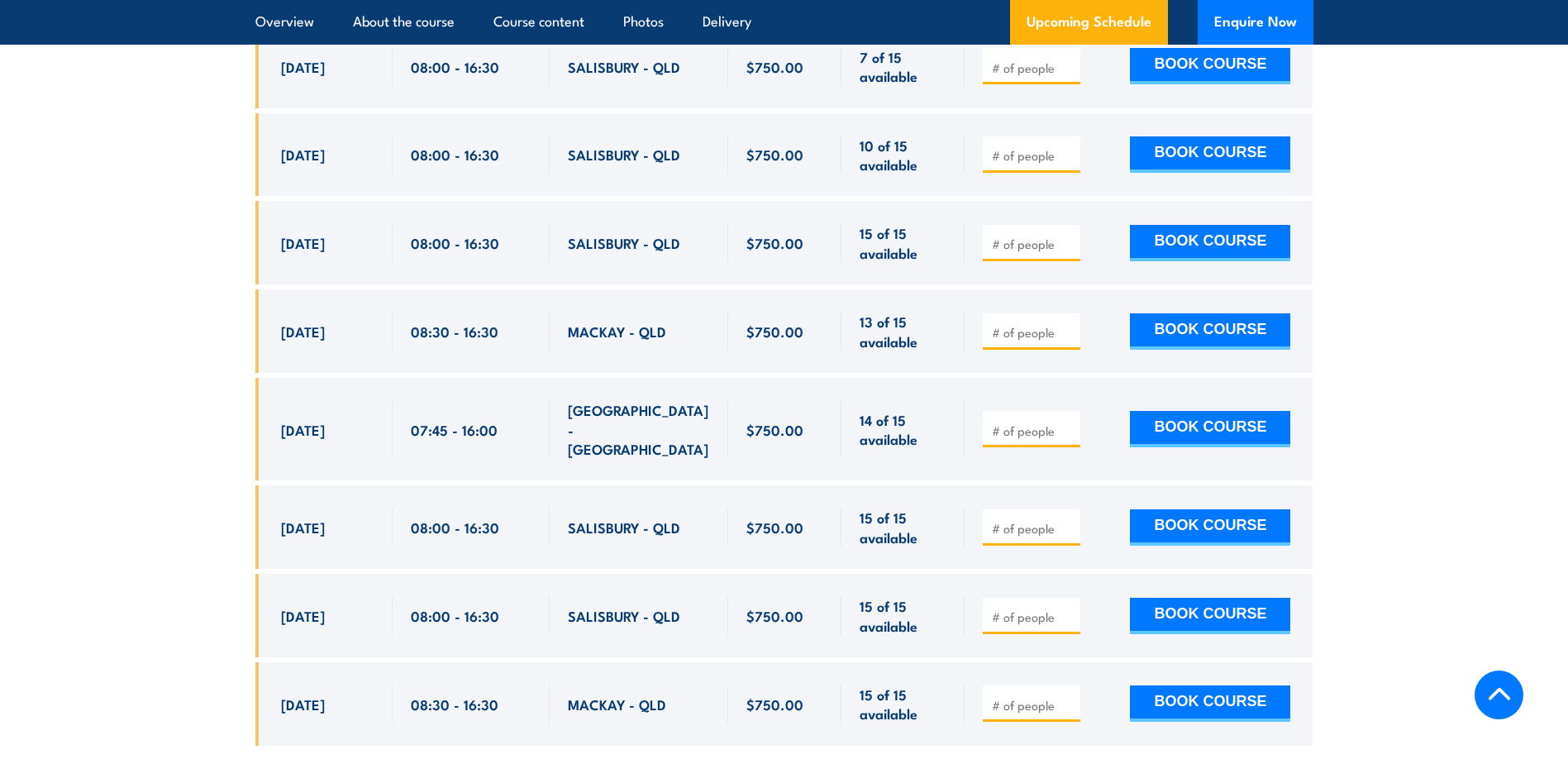
scroll to position [3142, 0]
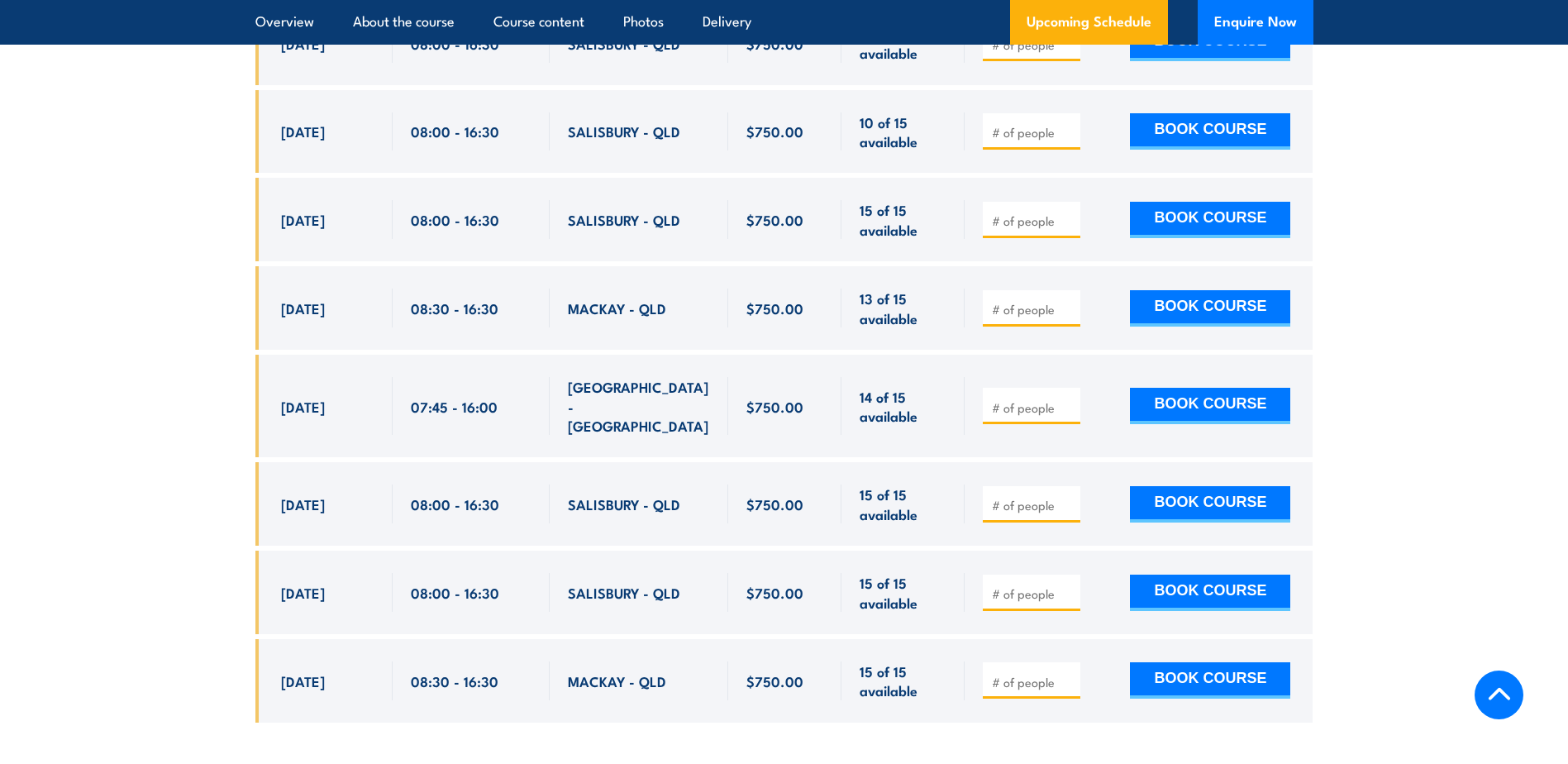
click at [1037, 212] on input "number" at bounding box center [1032, 221] width 82 height 16
type input "1"
click at [1064, 212] on input "1" at bounding box center [1032, 221] width 82 height 16
click at [1179, 208] on button "BOOK COURSE" at bounding box center [1209, 220] width 160 height 36
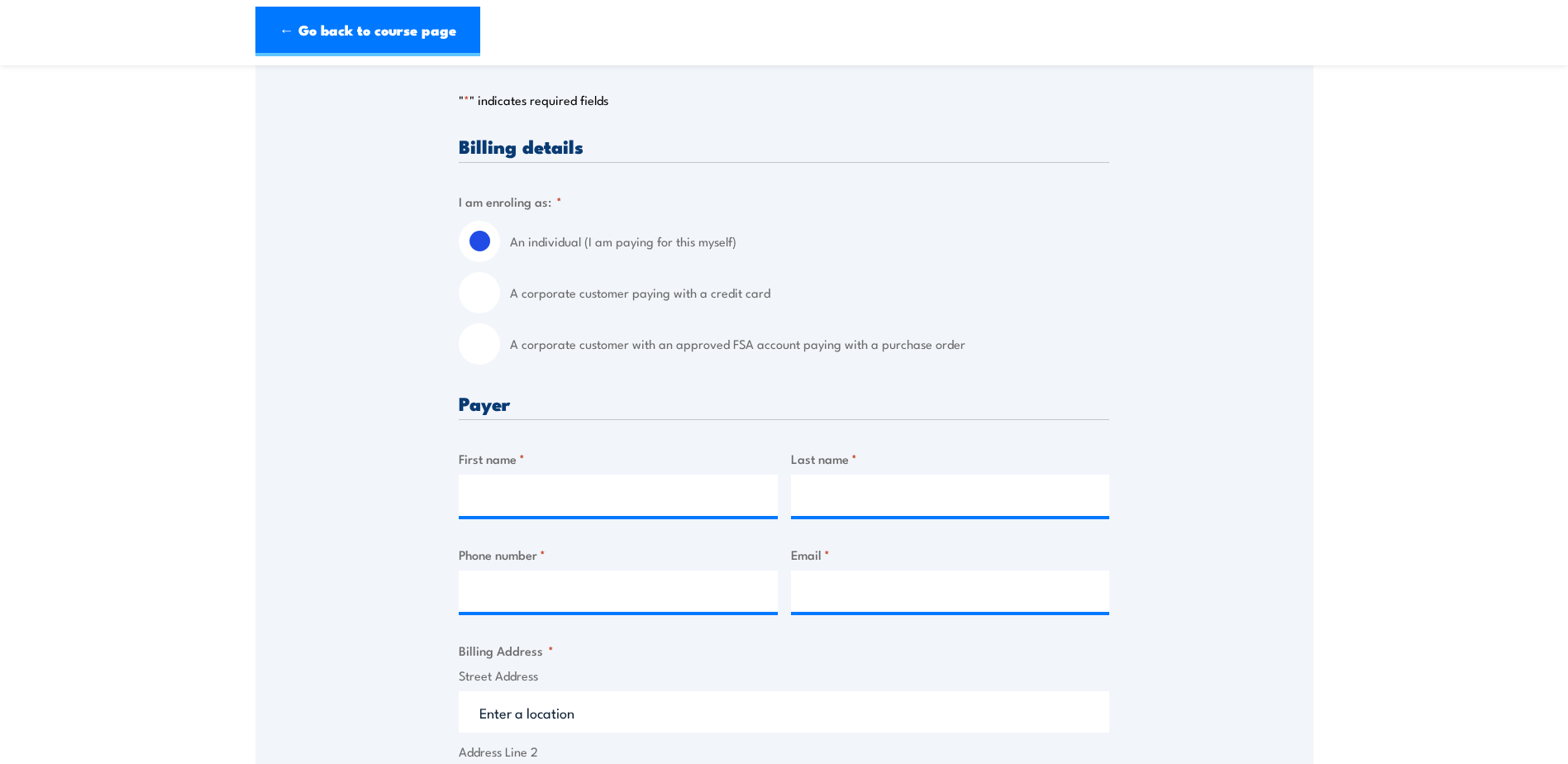
scroll to position [331, 0]
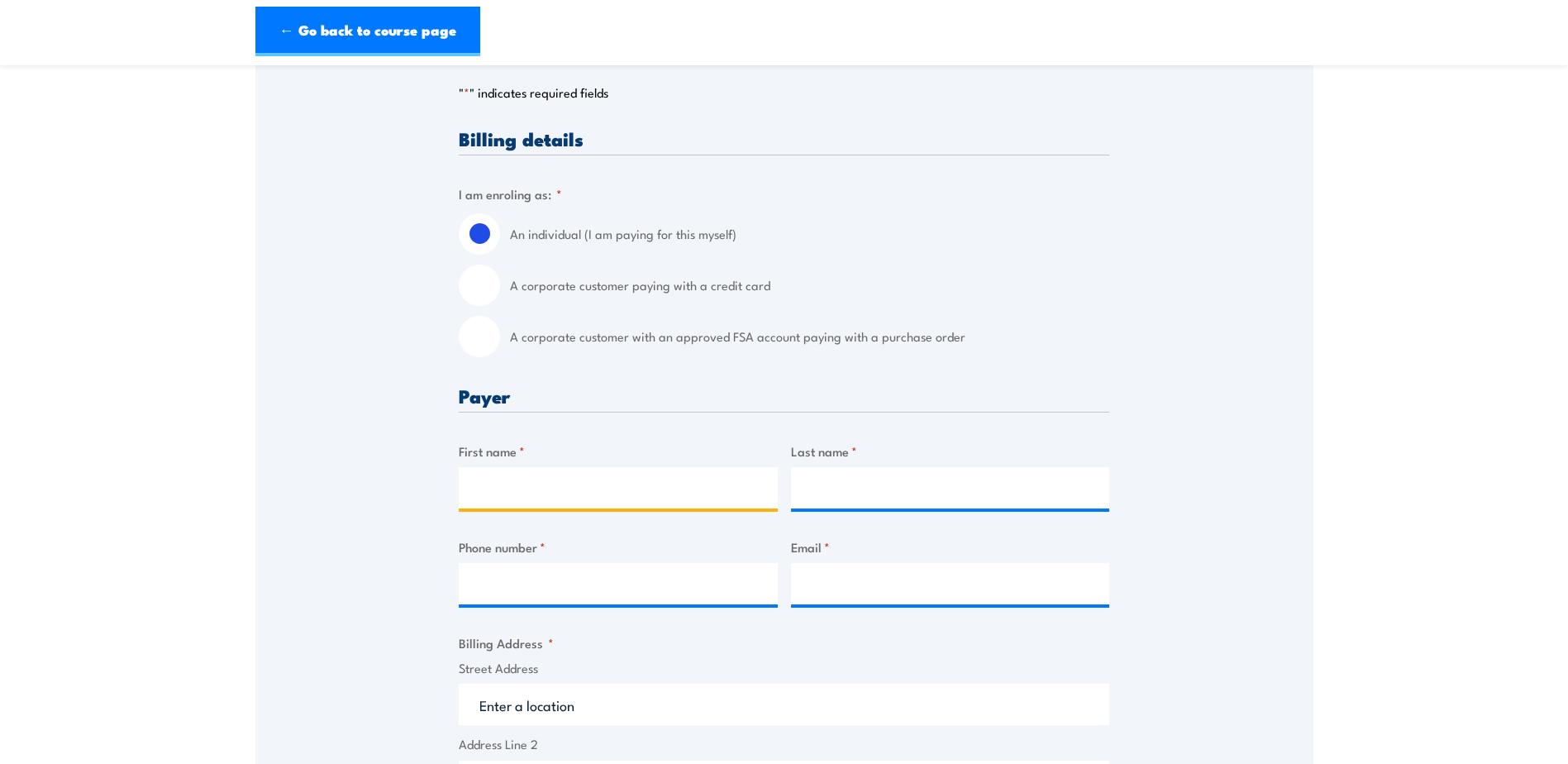
click at [493, 508] on input "First name *" at bounding box center [618, 488] width 319 height 42
type input "Tim"
type input "Seutter"
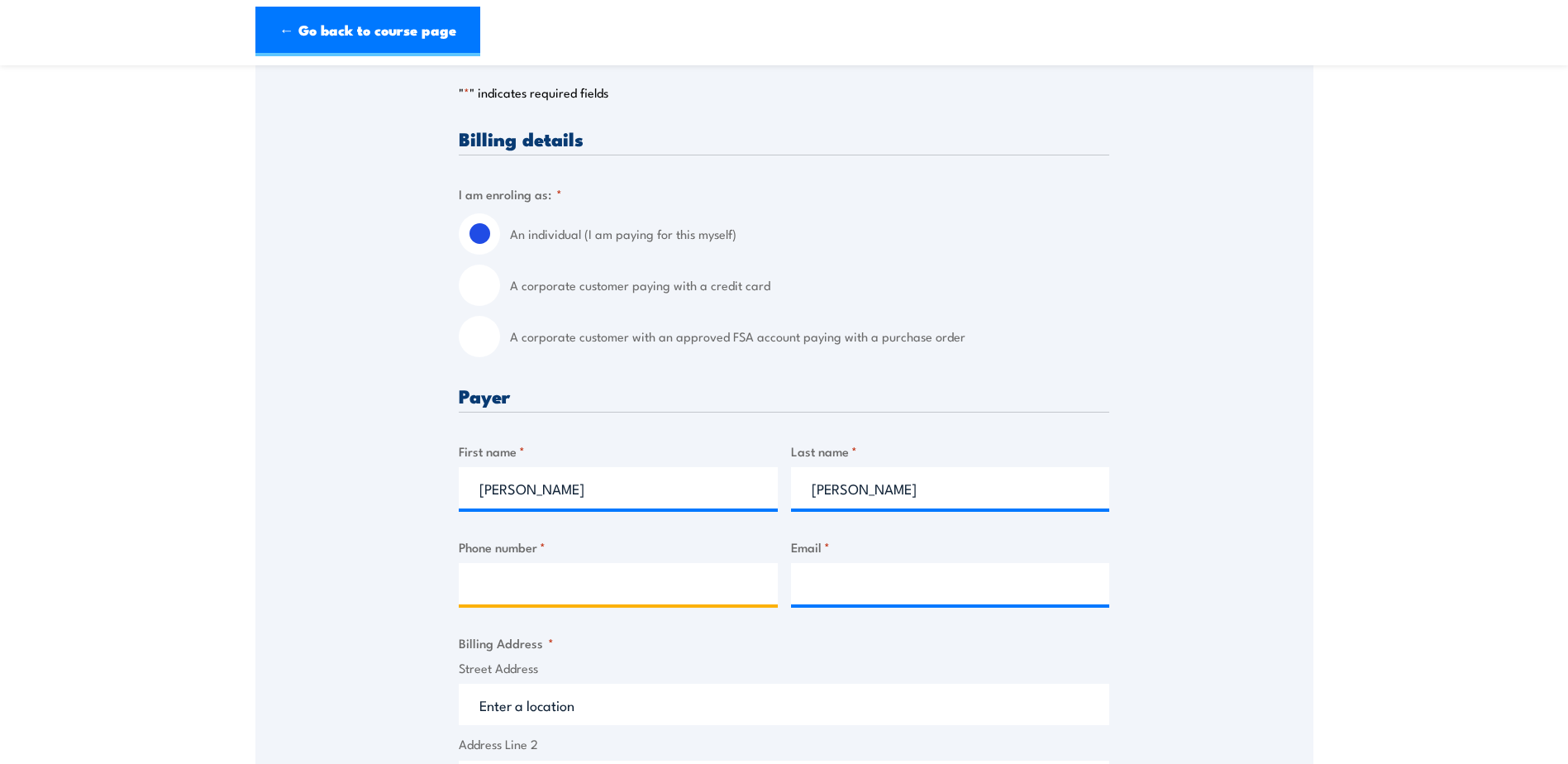
type input "0414210317"
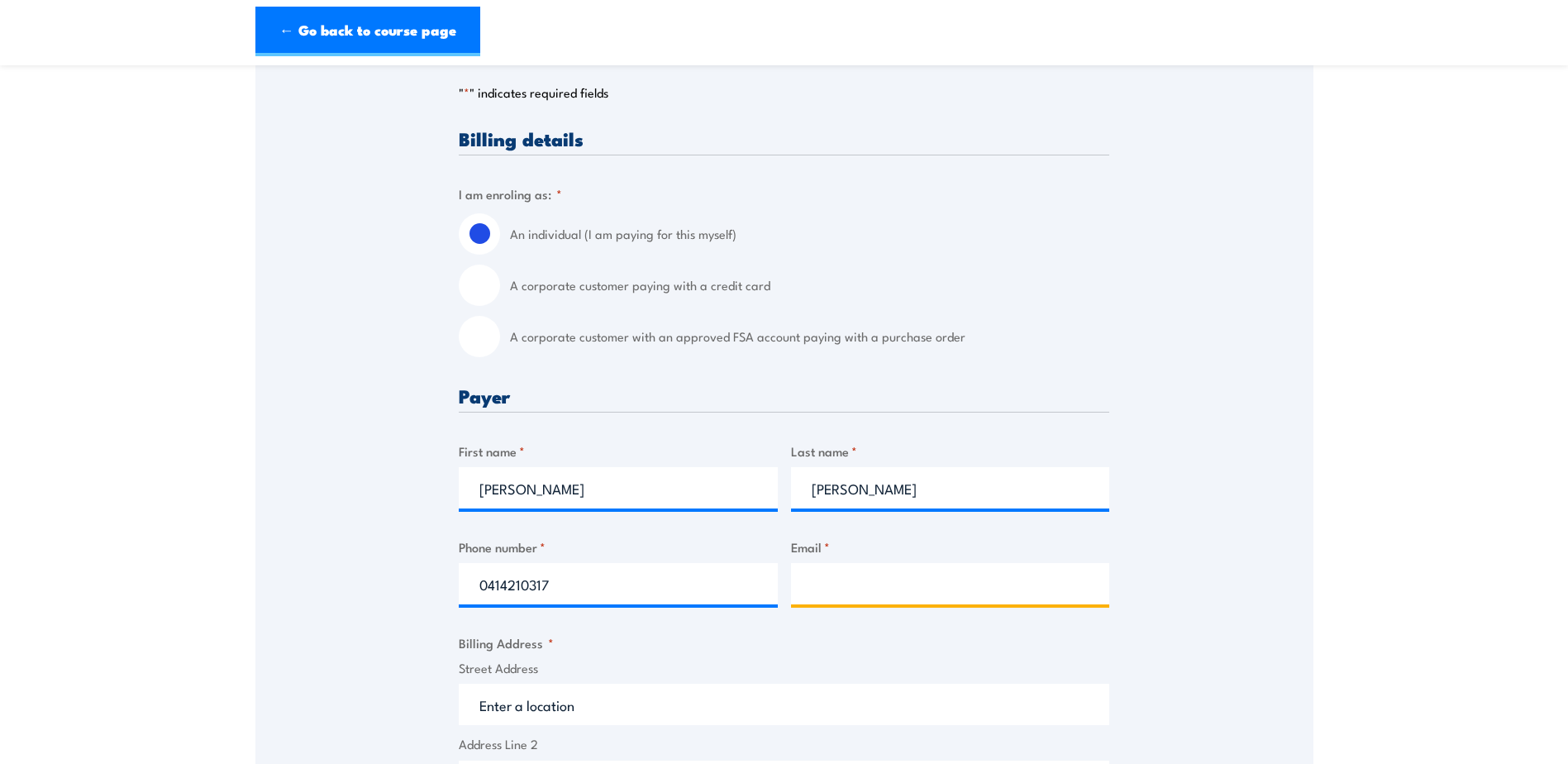
type input "tseutte@ampol.com.au"
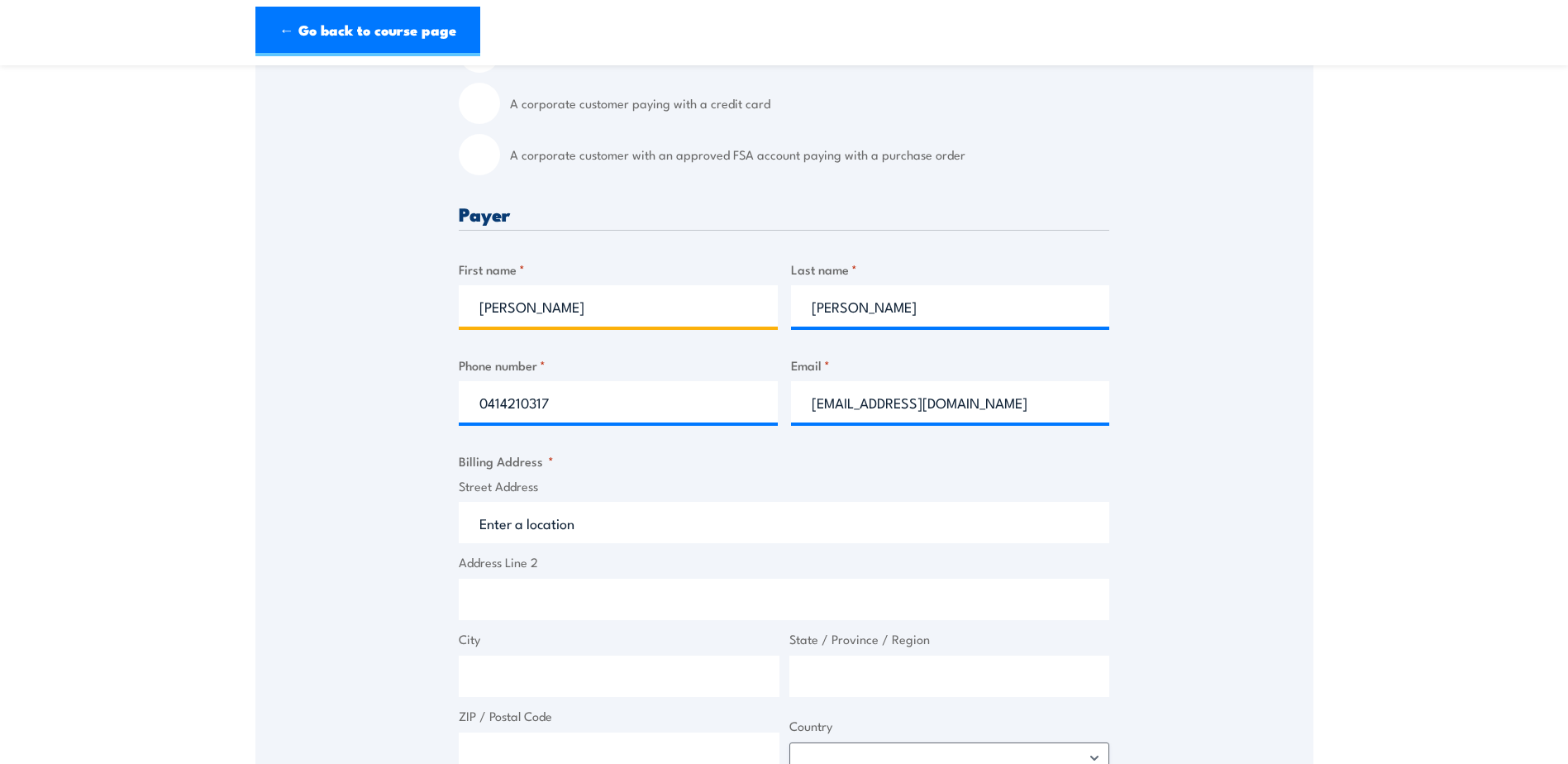
scroll to position [579, 0]
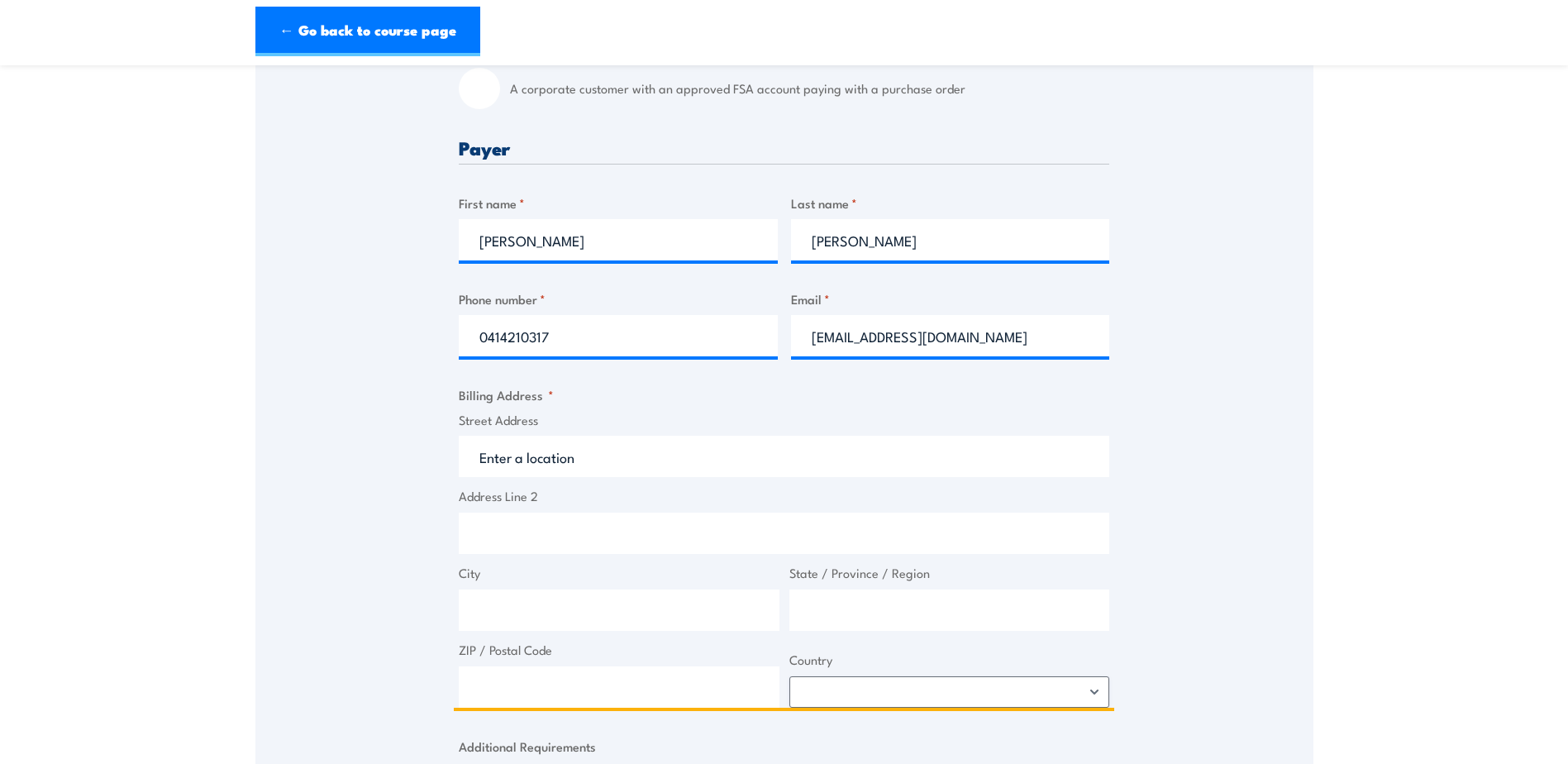
click at [568, 471] on input "Street Address" at bounding box center [784, 457] width 651 height 42
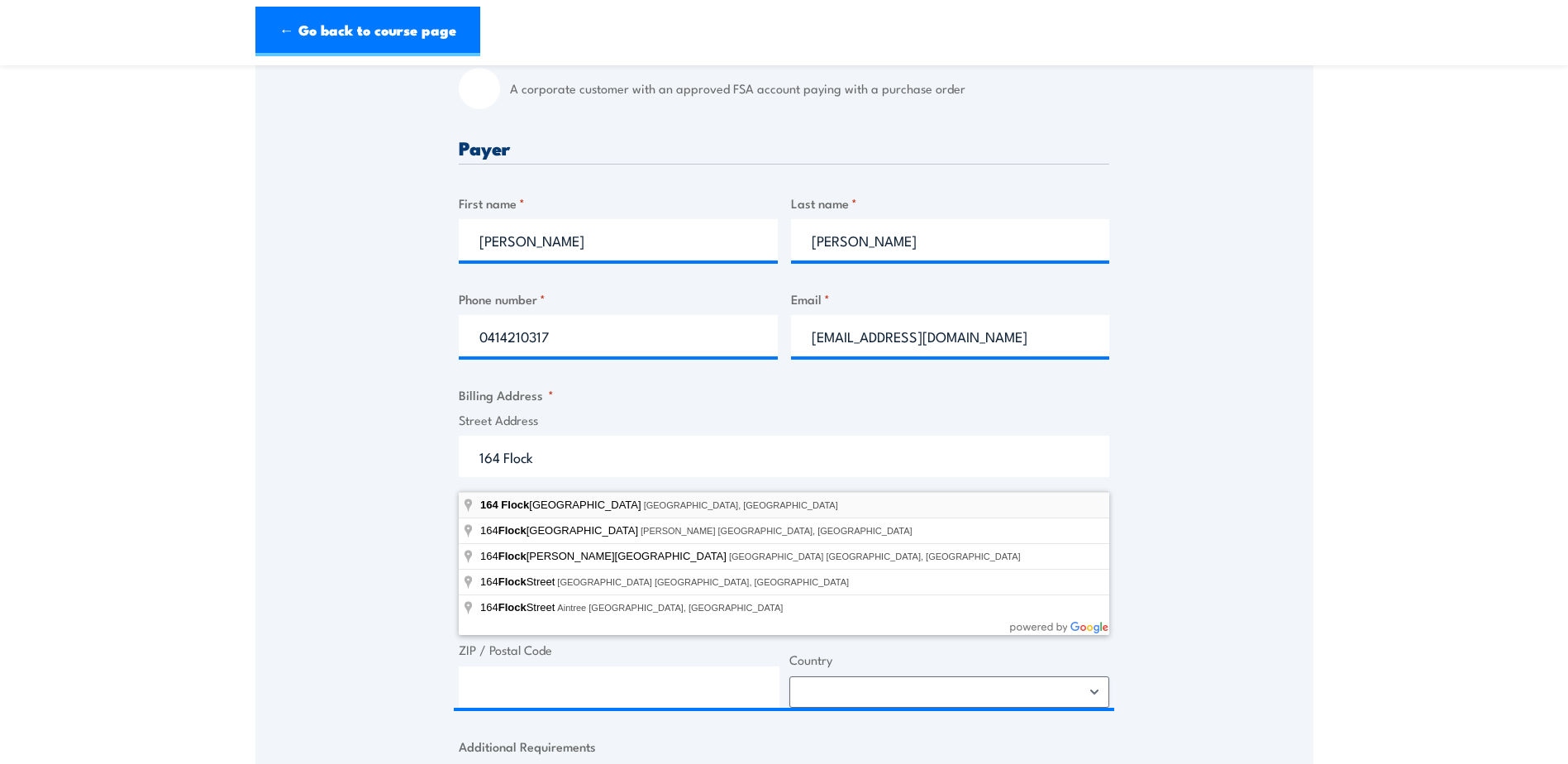
type input "[STREET_ADDRESS]"
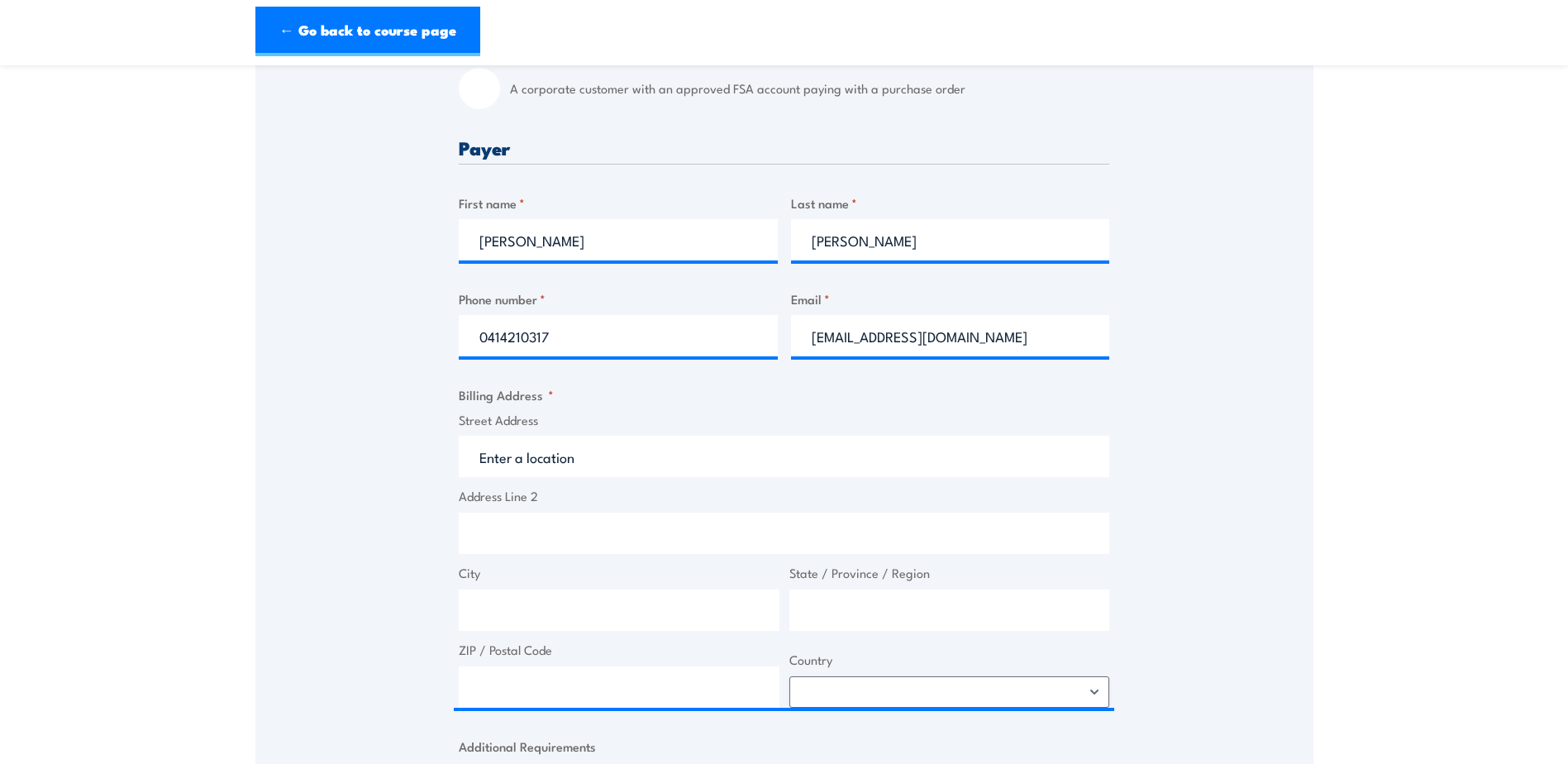
type input "[STREET_ADDRESS]"
type input "[GEOGRAPHIC_DATA]"
type input "4053"
select select "[GEOGRAPHIC_DATA]"
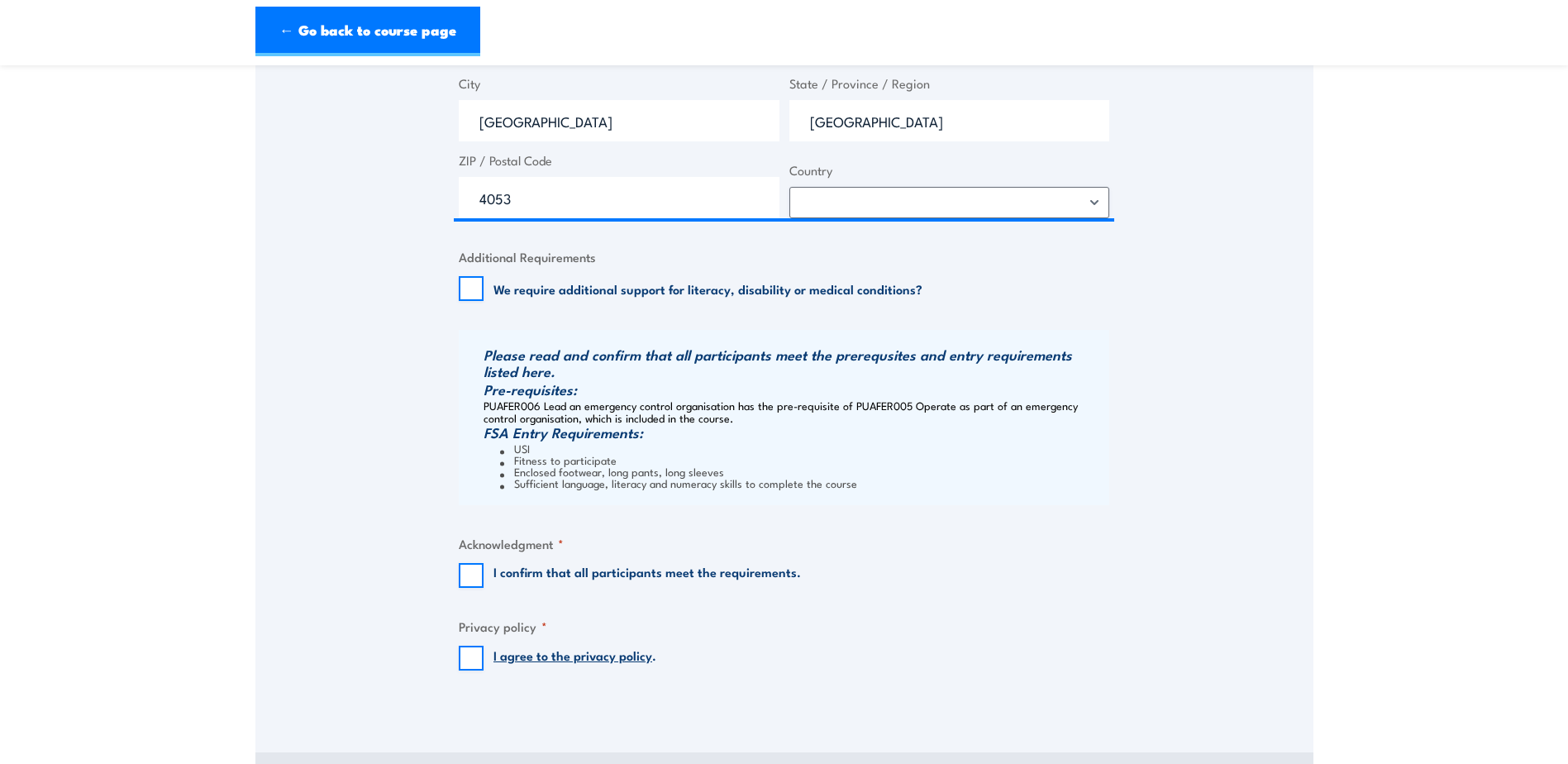
scroll to position [1075, 0]
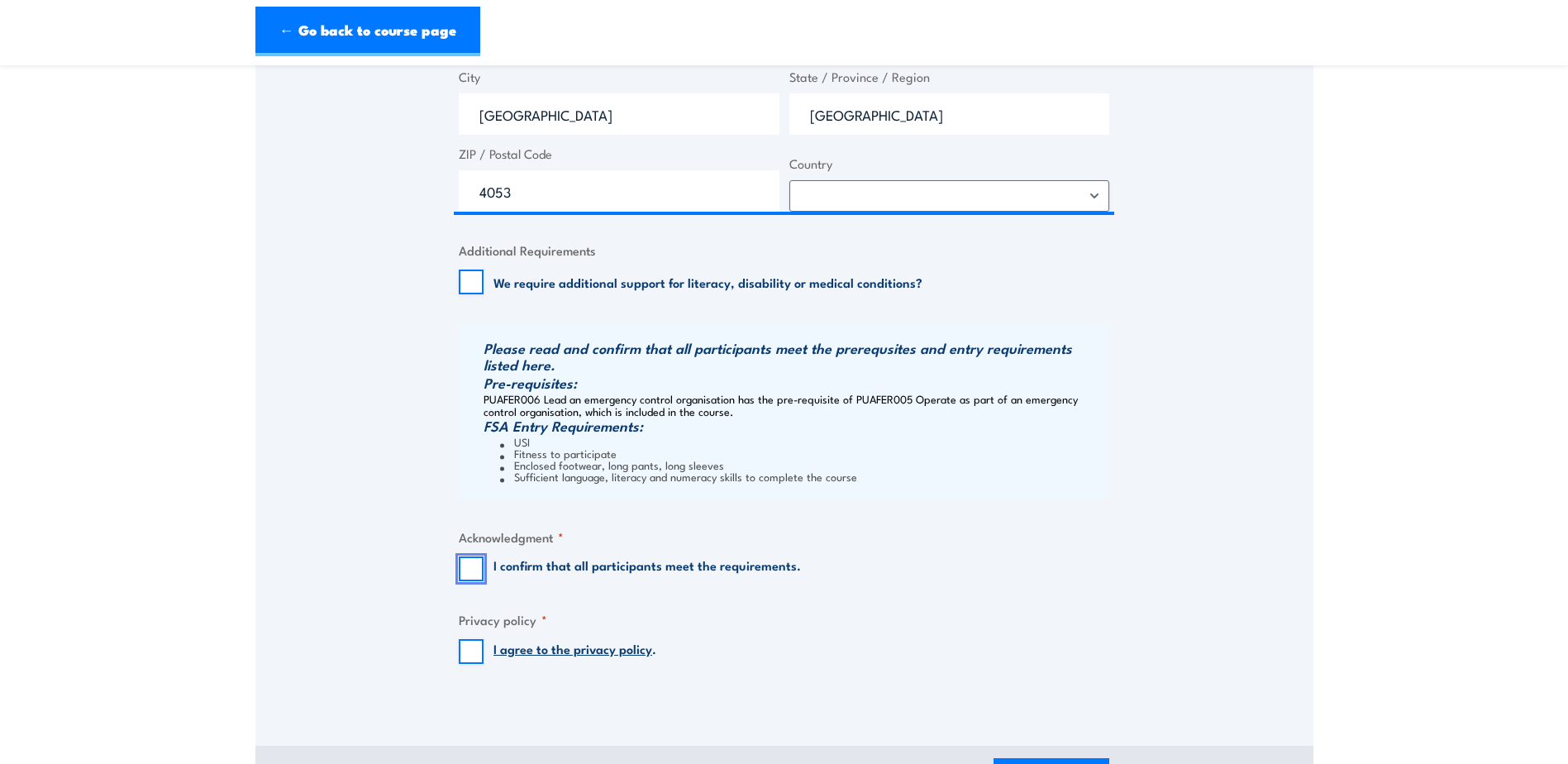
click at [464, 574] on input "I confirm that all participants meet the requirements." at bounding box center [471, 568] width 24 height 24
checkbox input "true"
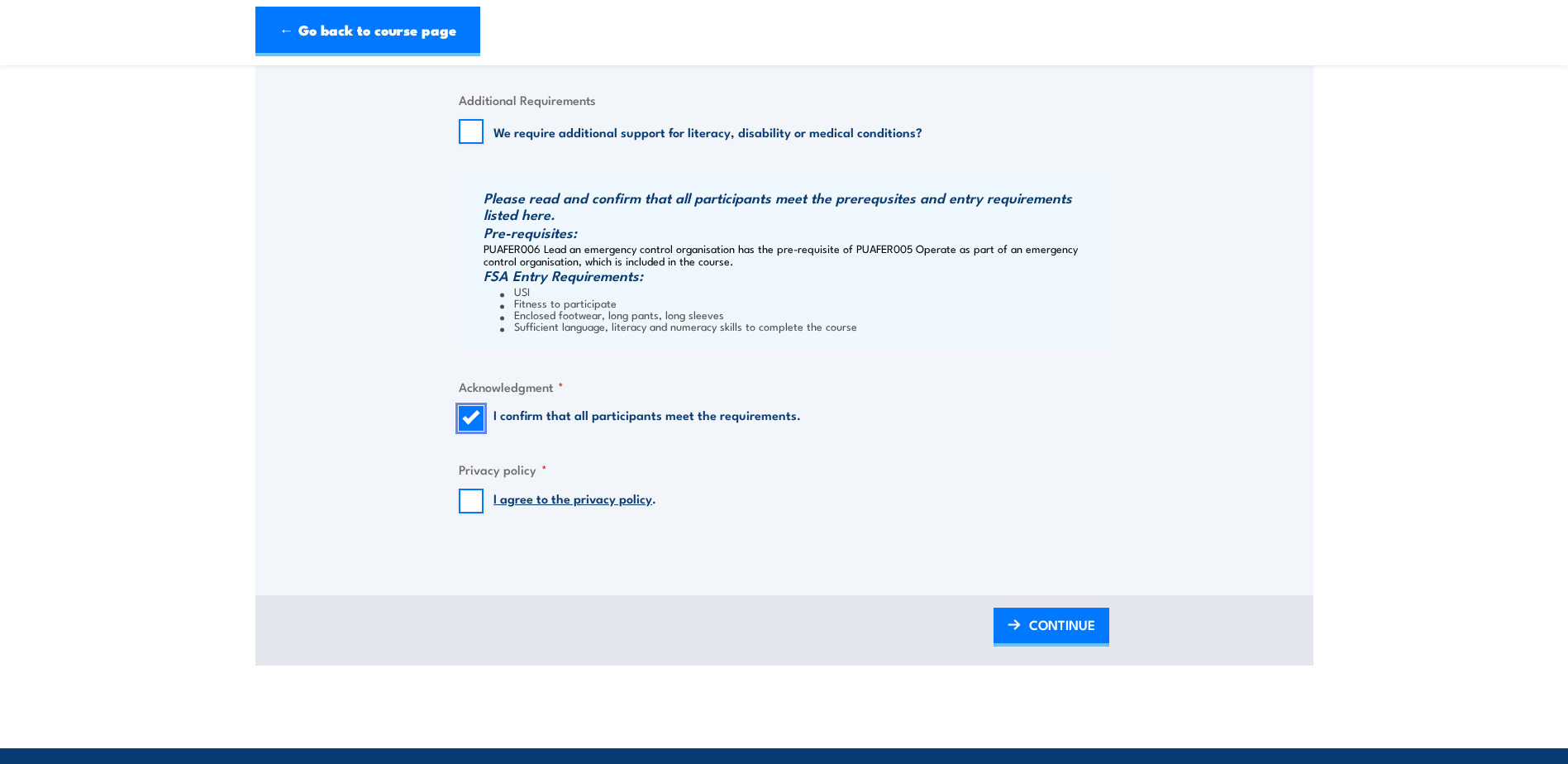
scroll to position [1240, 0]
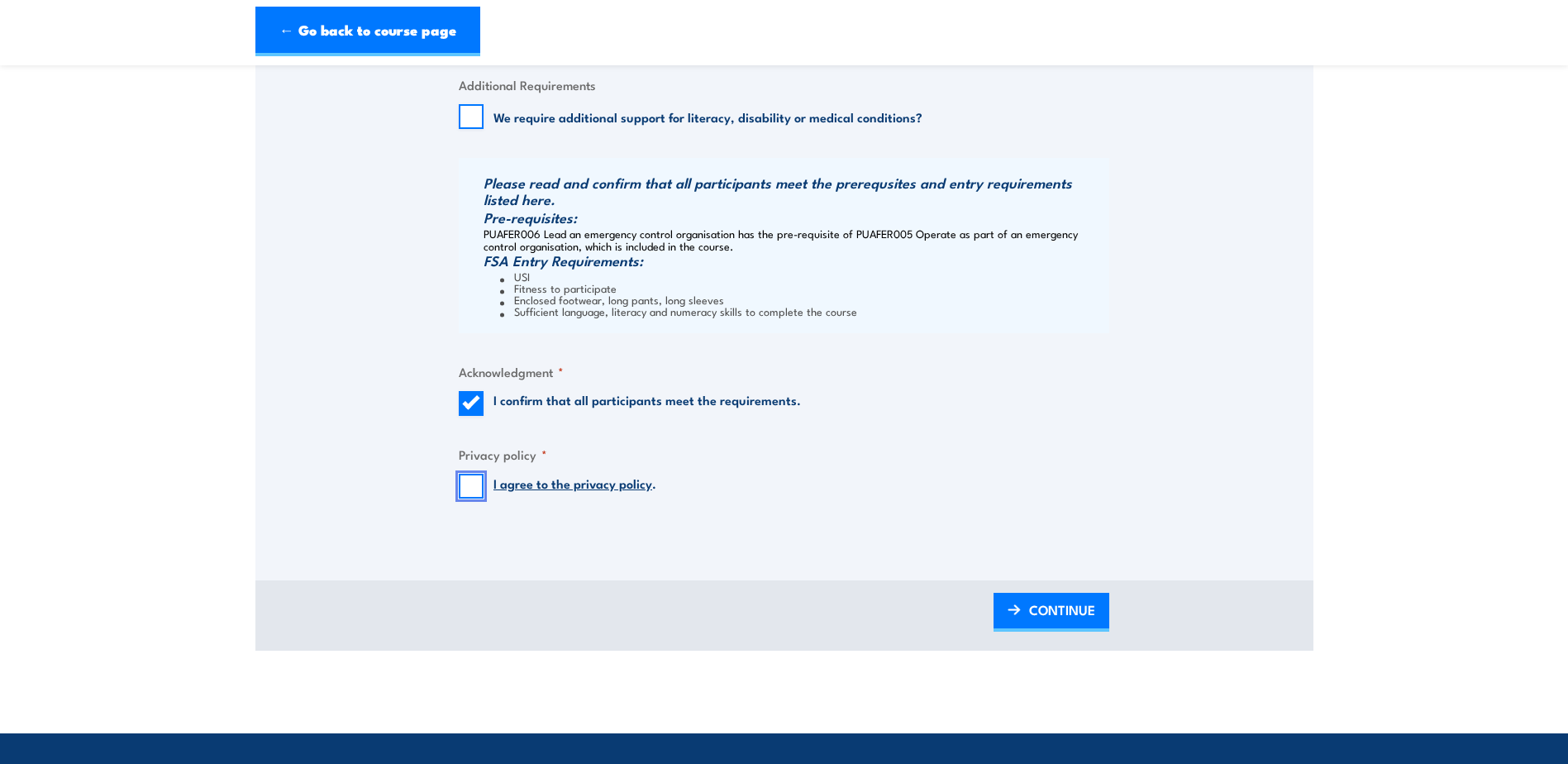
click at [477, 489] on input "I agree to the privacy policy ." at bounding box center [471, 486] width 24 height 24
checkbox input "true"
click at [1046, 627] on span "CONTINUE" at bounding box center [1061, 609] width 66 height 43
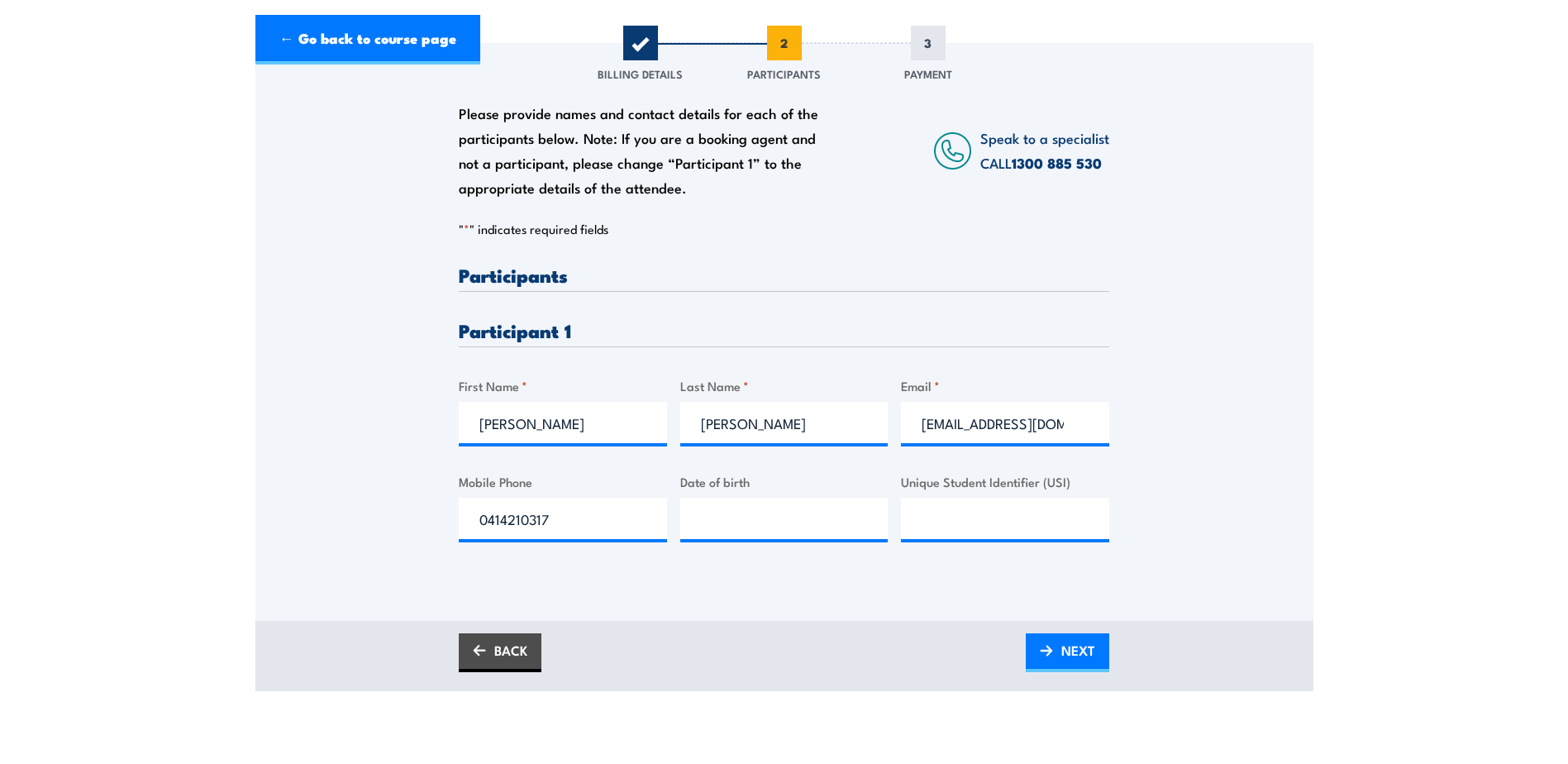
scroll to position [331, 0]
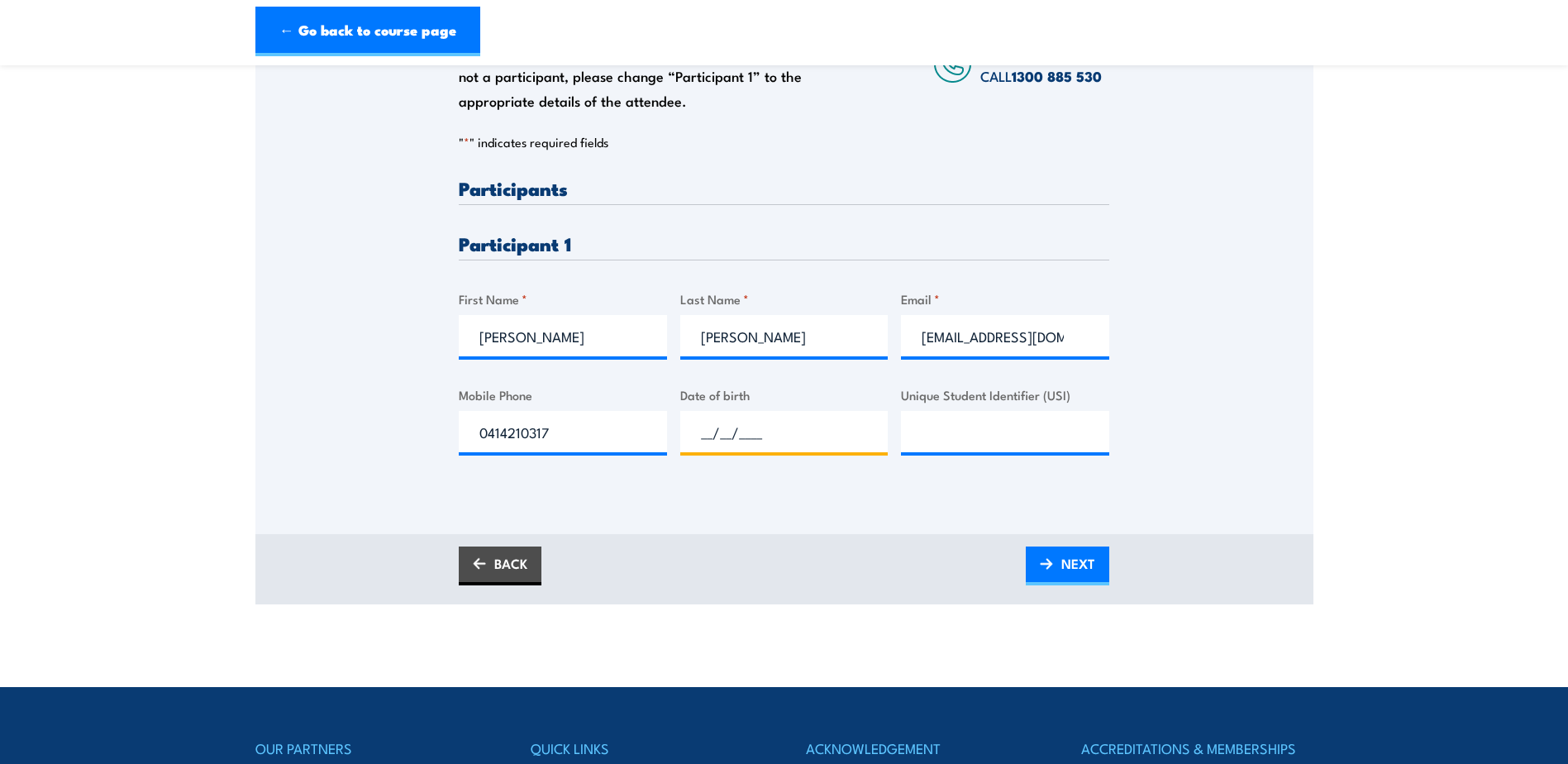
click at [738, 452] on input "__/__/____" at bounding box center [784, 431] width 208 height 42
type input "24/06/1978"
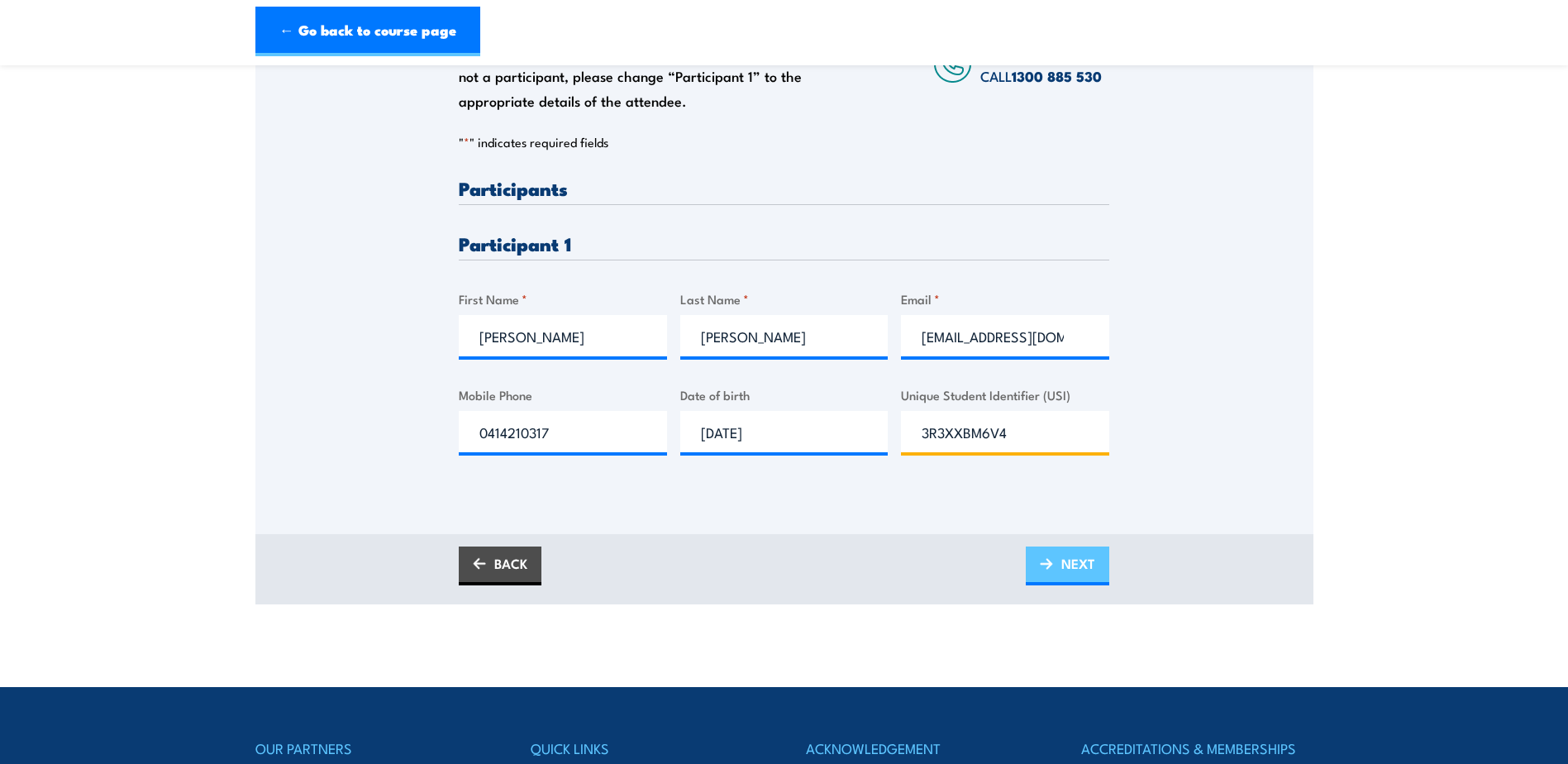
type input "3R3XXBM6V4"
click at [1082, 585] on span "NEXT" at bounding box center [1077, 563] width 33 height 43
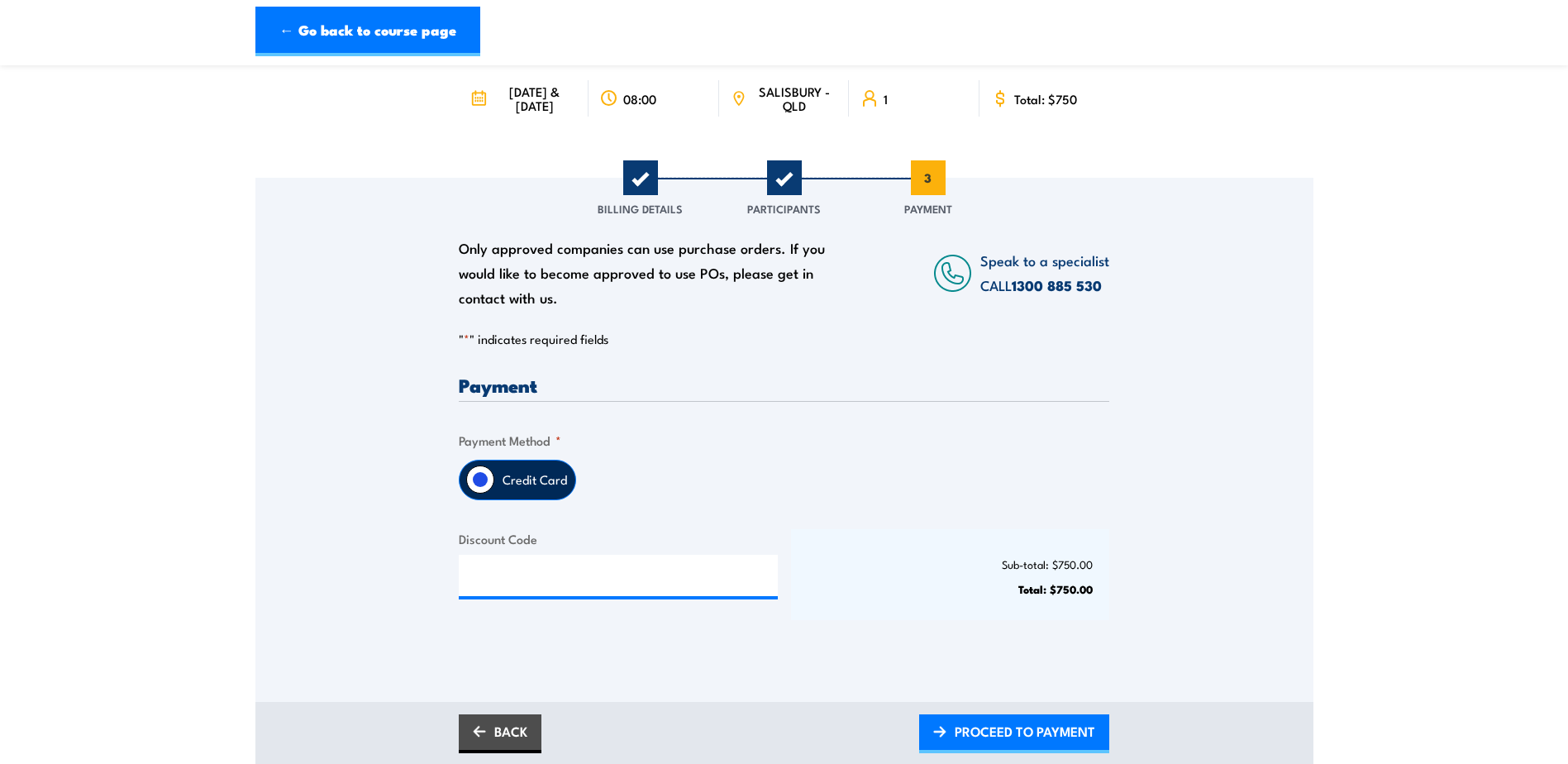
scroll to position [248, 0]
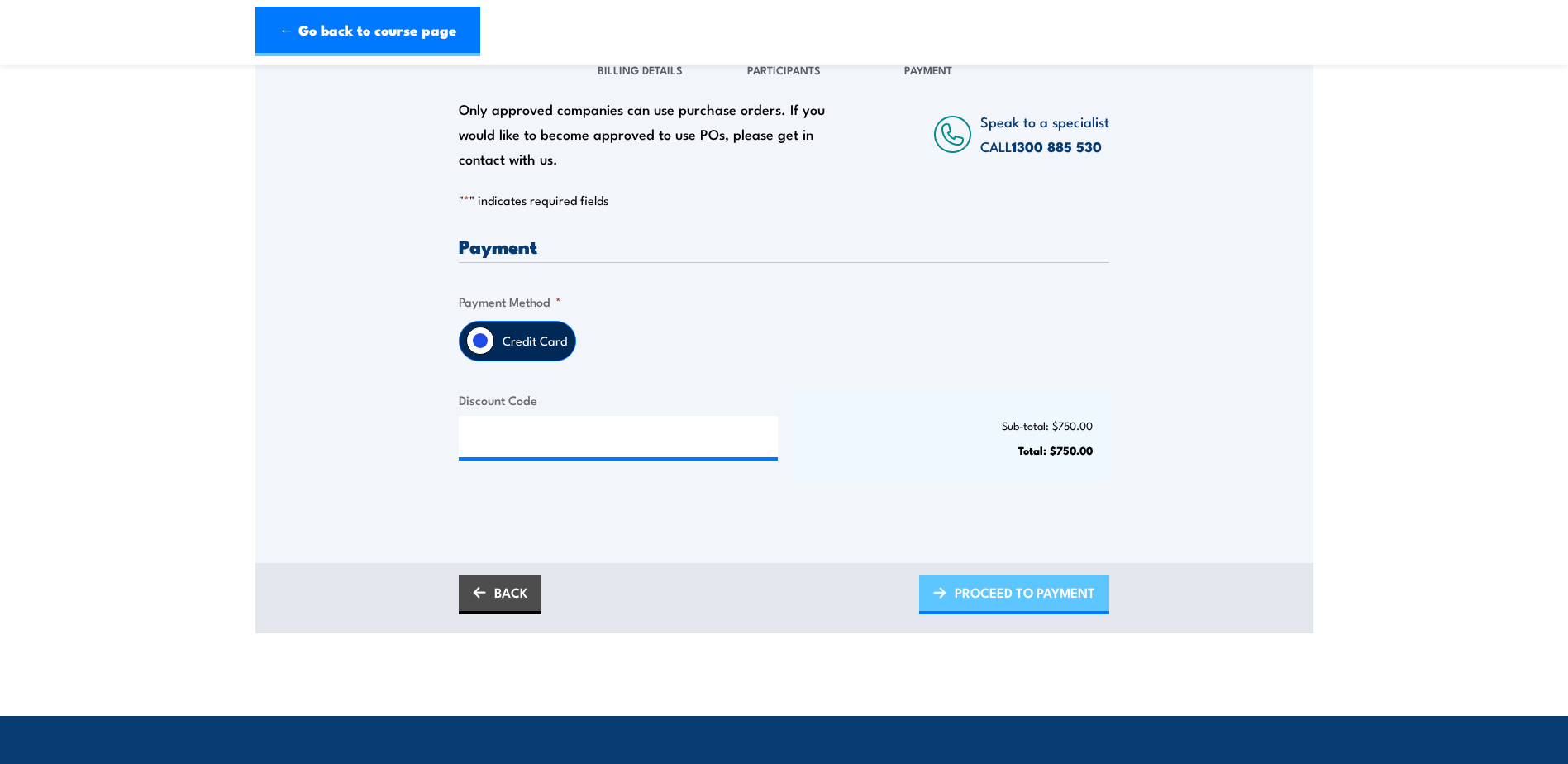
click at [1011, 608] on span "PROCEED TO PAYMENT" at bounding box center [1024, 592] width 140 height 43
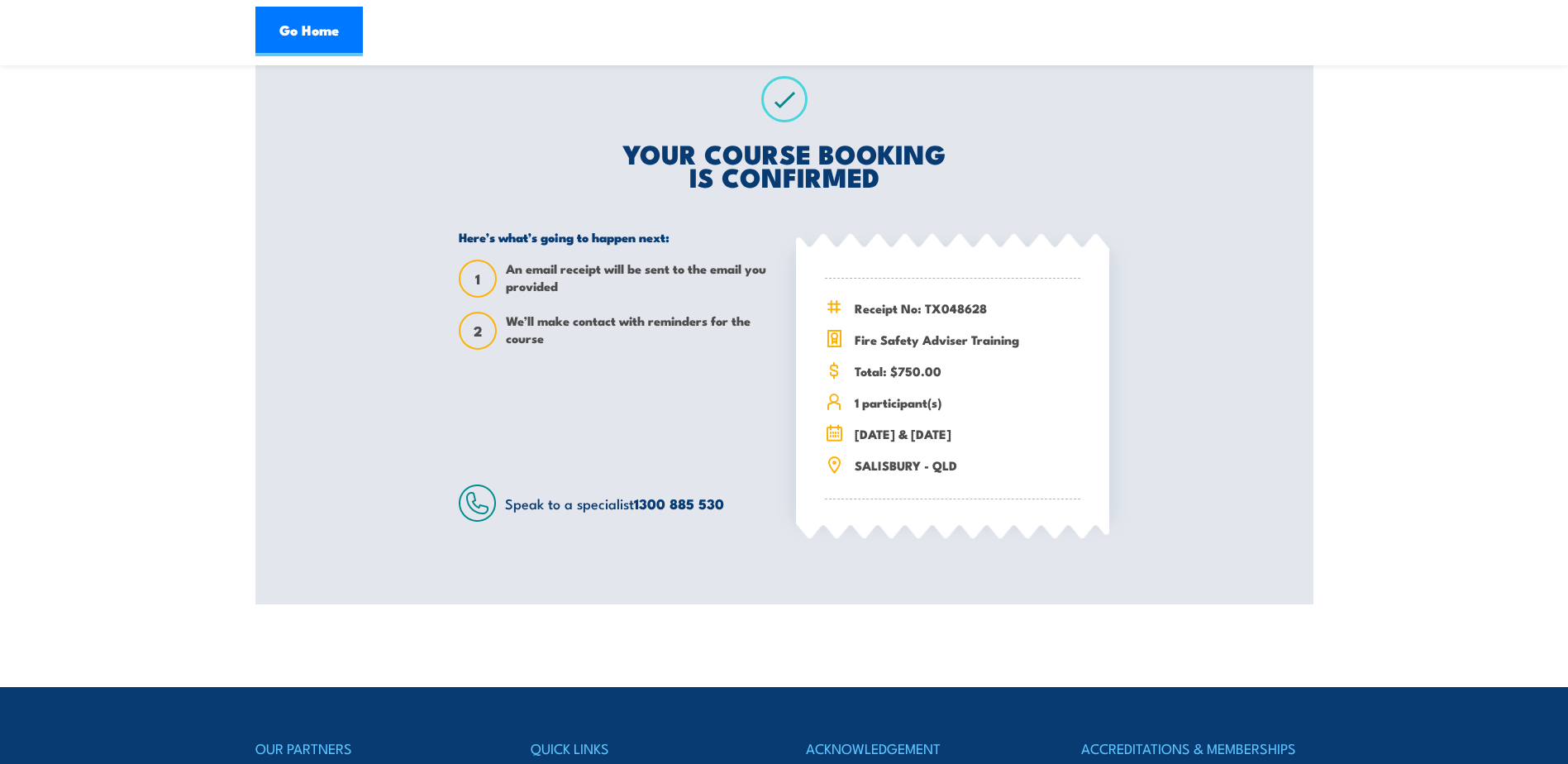
scroll to position [331, 0]
